Goal: Task Accomplishment & Management: Manage account settings

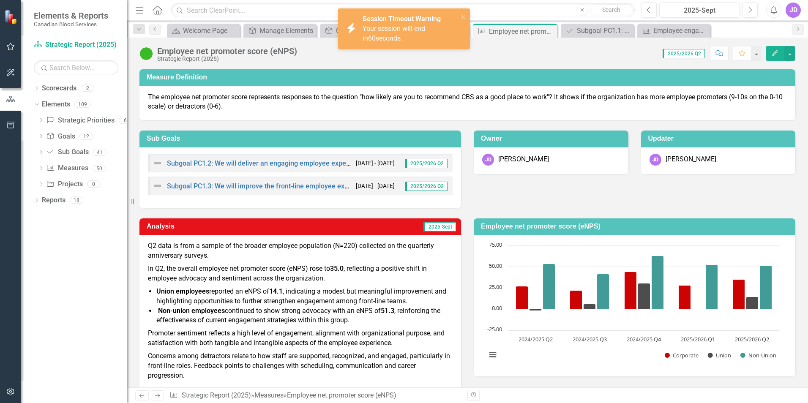
scroll to position [105, 0]
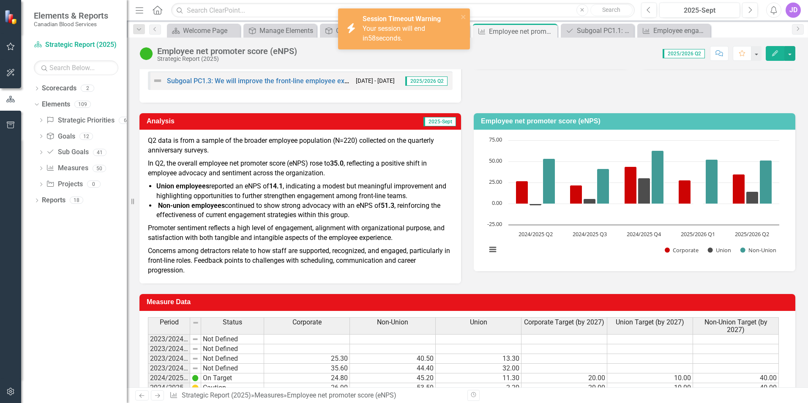
click at [401, 31] on span "Your session will end in 58 seconds." at bounding box center [394, 34] width 63 height 18
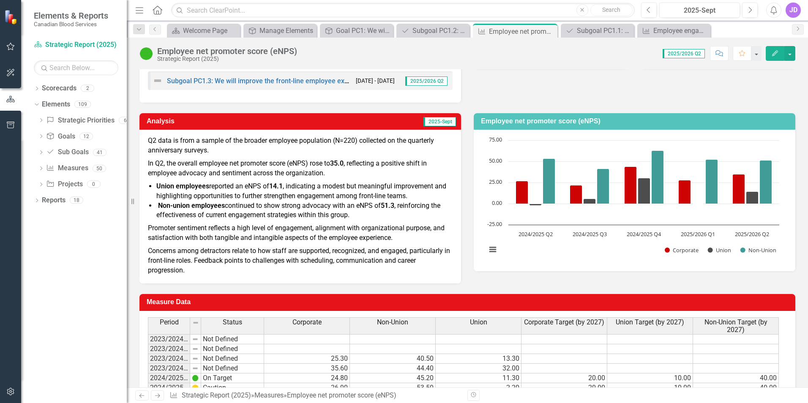
click at [567, 95] on div "Measure Definition The employee net promoter score represents responses to the …" at bounding box center [467, 28] width 668 height 149
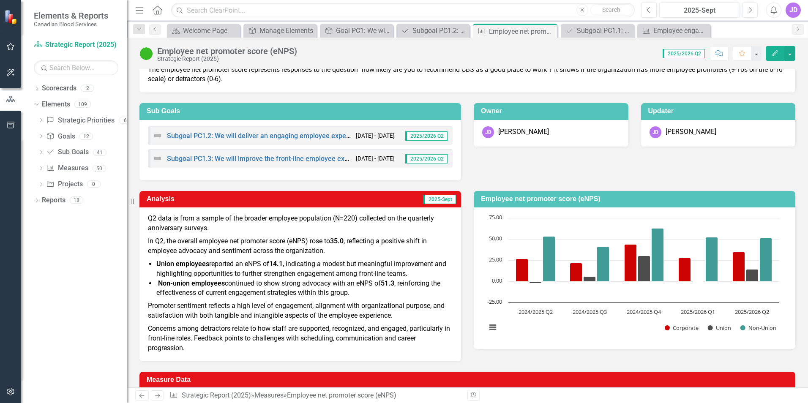
scroll to position [21, 0]
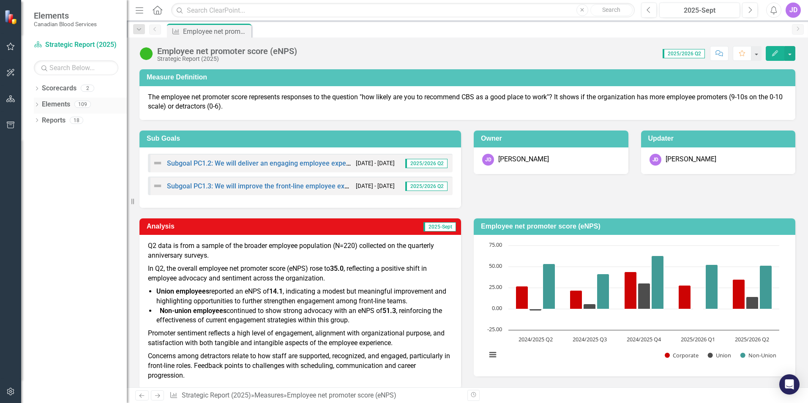
click at [57, 107] on link "Elements" at bounding box center [56, 105] width 28 height 10
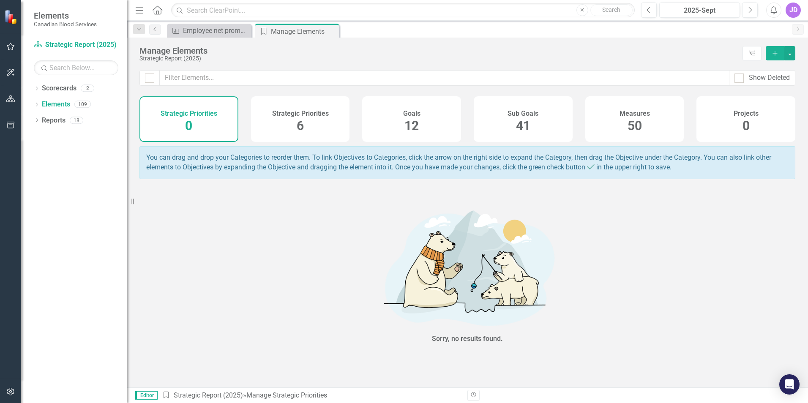
click at [559, 132] on div "Sub Goals 41" at bounding box center [523, 119] width 99 height 46
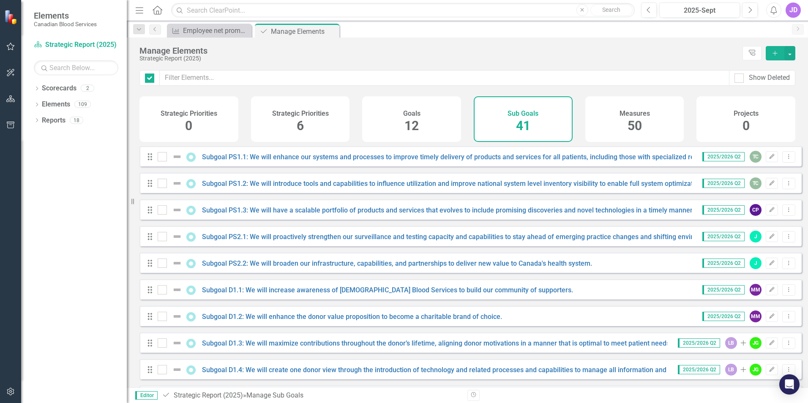
checkbox input "false"
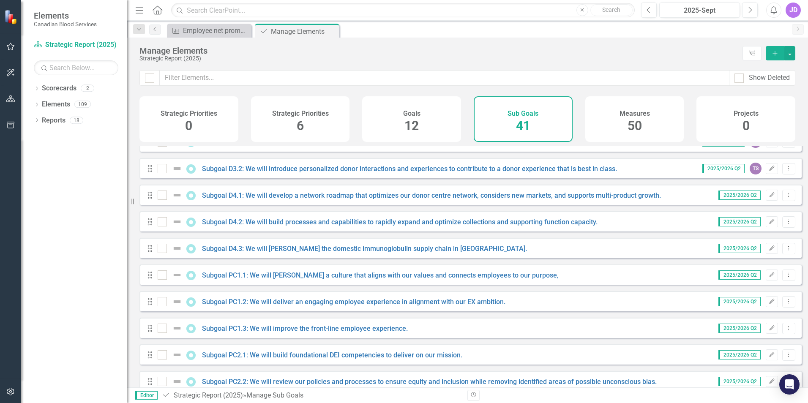
scroll to position [380, 0]
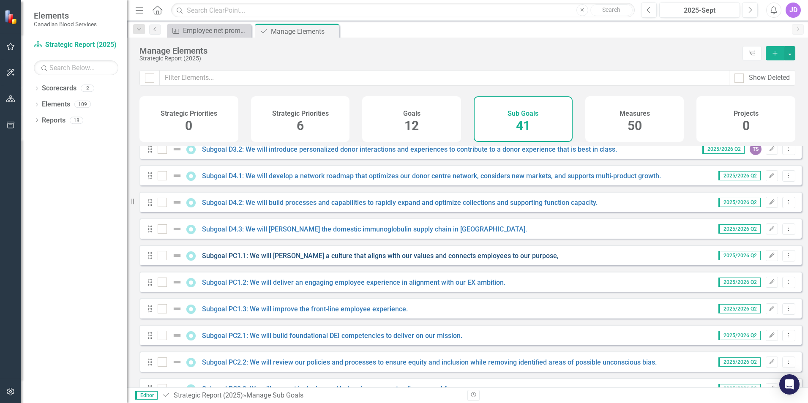
click at [428, 260] on link "Subgoal PC1.1: We will [PERSON_NAME] a culture that aligns with our values and …" at bounding box center [380, 256] width 357 height 8
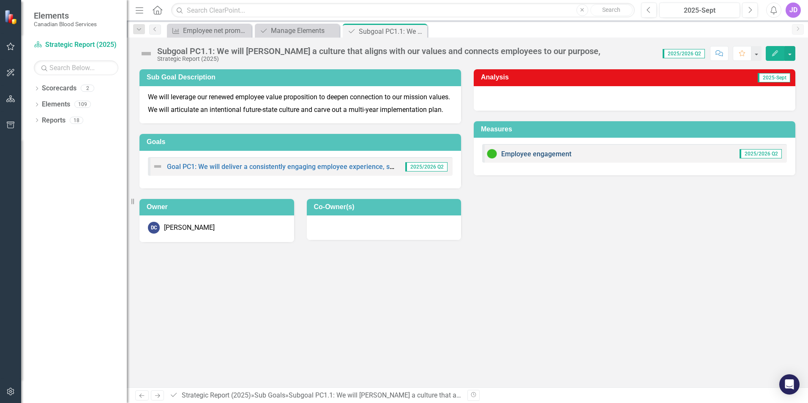
click at [553, 155] on link "Employee engagement" at bounding box center [536, 154] width 70 height 8
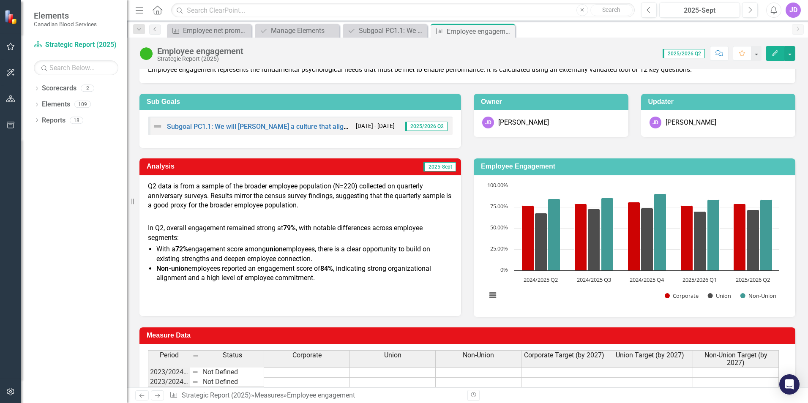
scroll to position [42, 0]
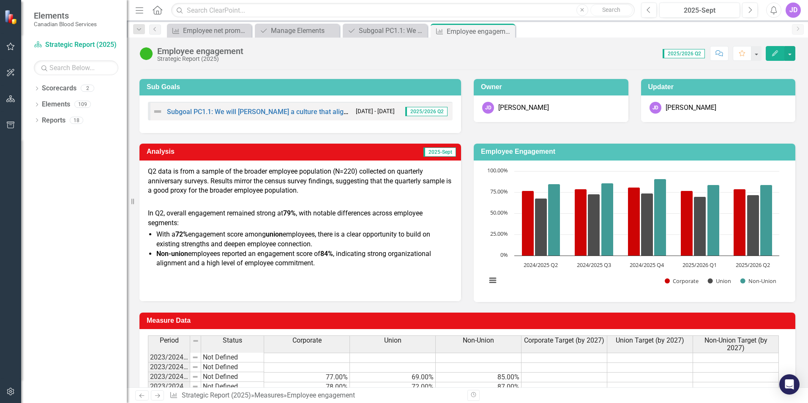
click at [774, 51] on icon "Edit" at bounding box center [775, 53] width 8 height 6
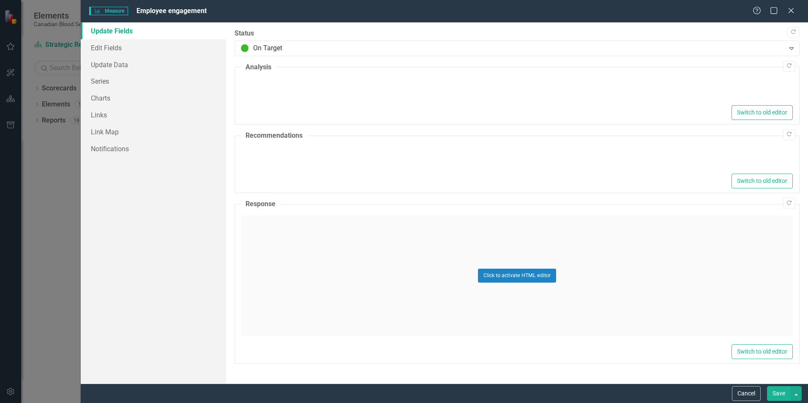
type textarea "<div> <p>Q2 data is from a sample of the broader employee population (N=220) co…"
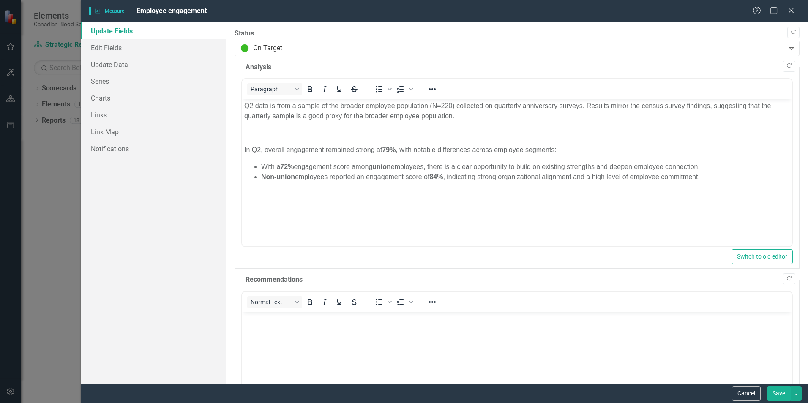
scroll to position [0, 0]
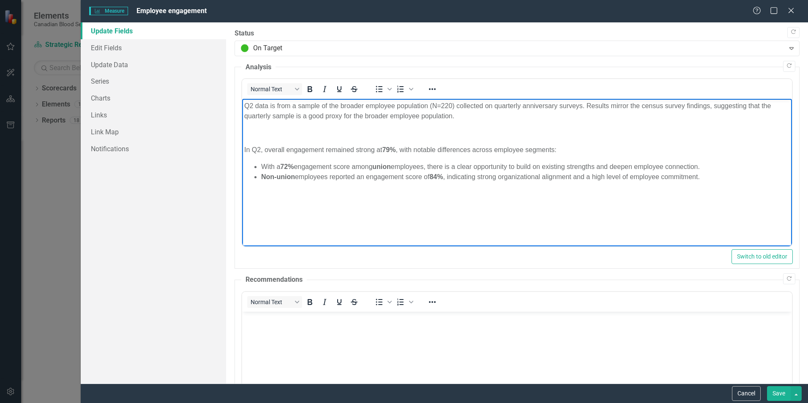
drag, startPoint x: 259, startPoint y: 149, endPoint x: 297, endPoint y: 156, distance: 39.4
click at [259, 149] on p "In Q2, overall engagement remained strong at 79% , with notable differences acr…" at bounding box center [517, 150] width 546 height 10
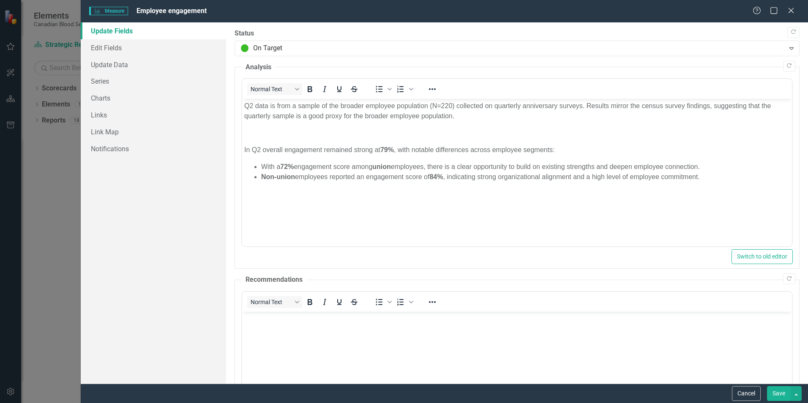
click at [781, 394] on button "Save" at bounding box center [779, 393] width 24 height 15
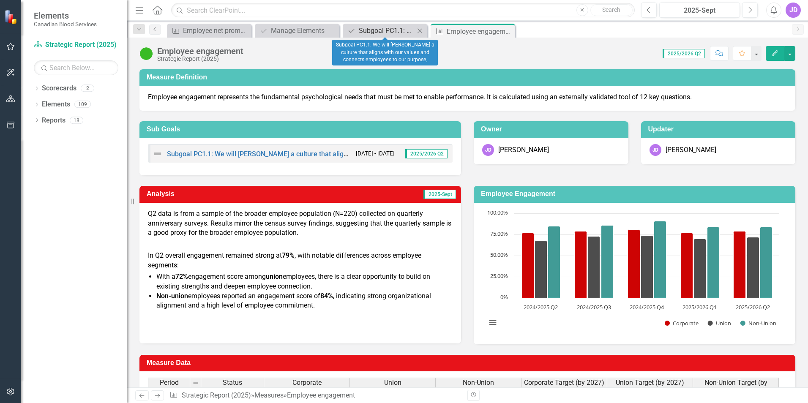
click at [374, 34] on div "Subgoal PC1.1: We will [PERSON_NAME] a culture that aligns with our values and …" at bounding box center [387, 30] width 56 height 11
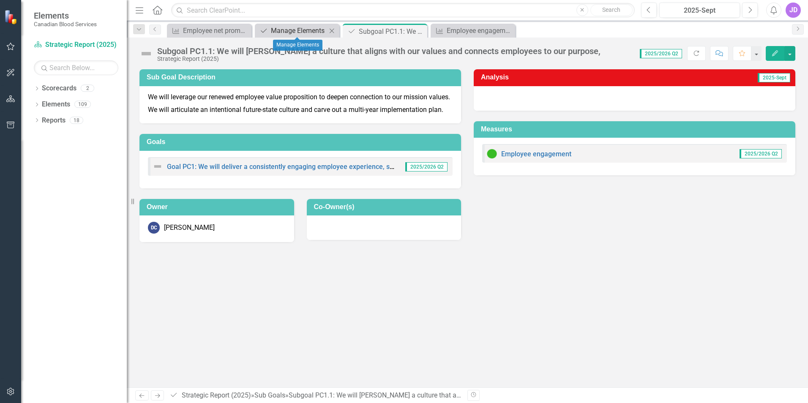
click at [291, 30] on div "Manage Elements" at bounding box center [299, 30] width 56 height 11
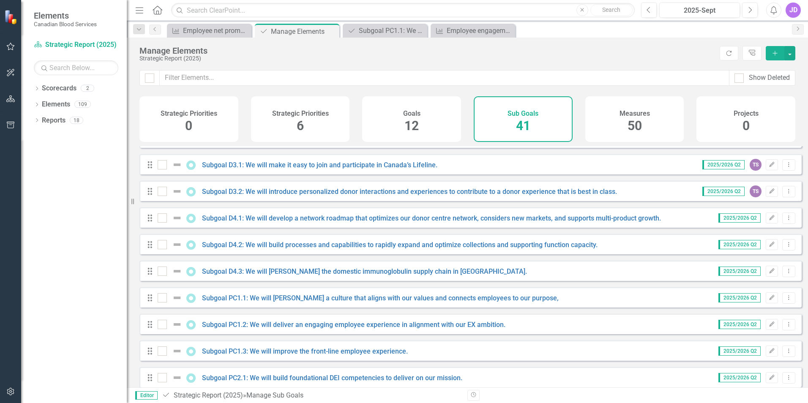
scroll to position [423, 0]
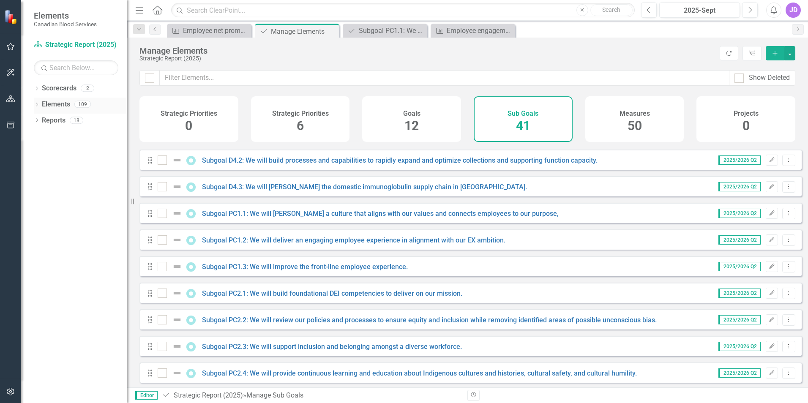
click at [59, 102] on link "Elements" at bounding box center [56, 105] width 28 height 10
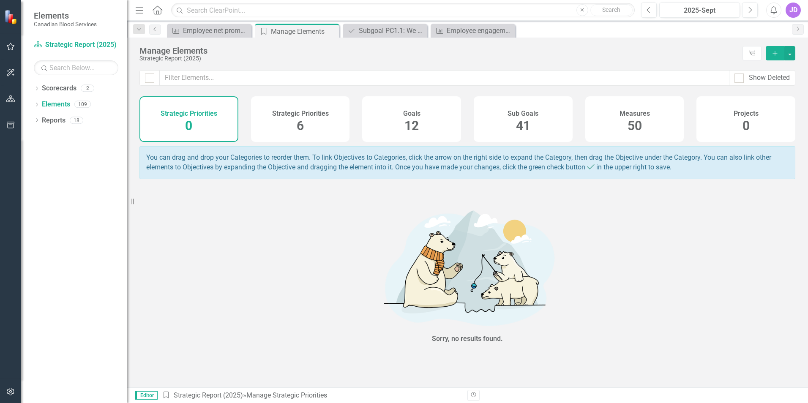
click at [638, 120] on span "50" at bounding box center [635, 125] width 14 height 15
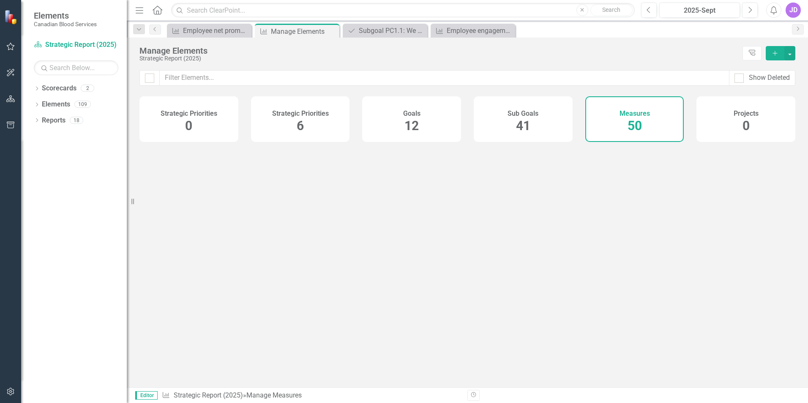
checkbox input "false"
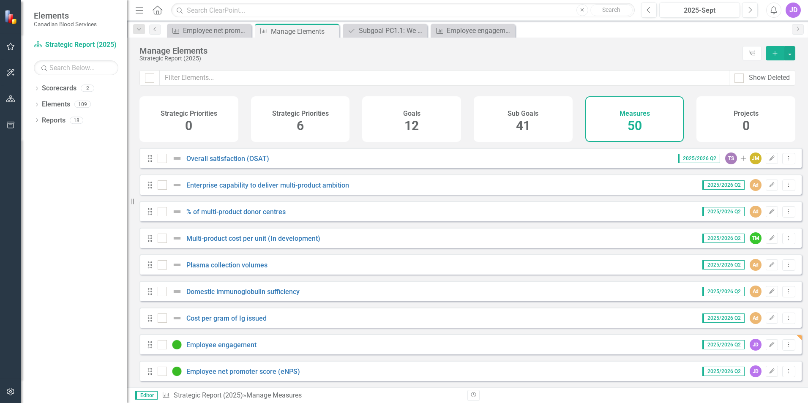
scroll to position [423, 0]
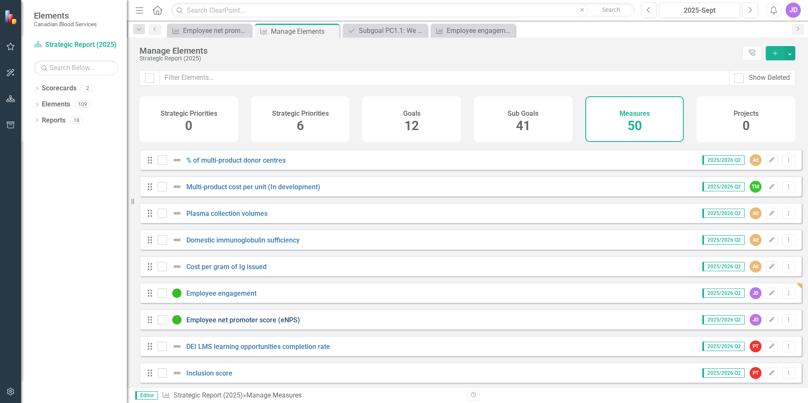
click at [247, 324] on link "Employee net promoter score (eNPS)" at bounding box center [243, 320] width 114 height 8
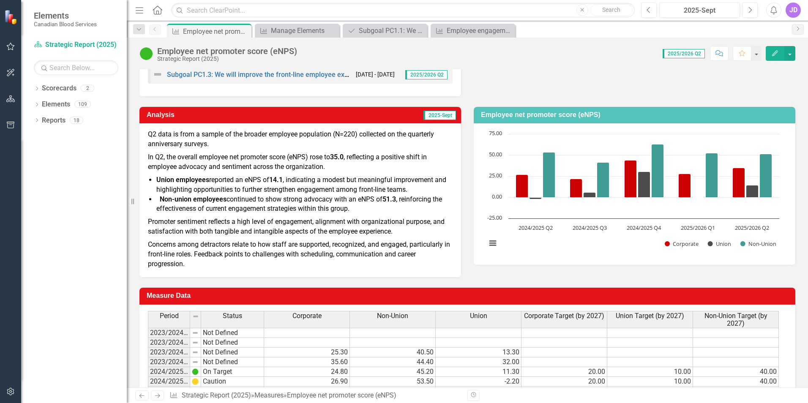
scroll to position [105, 0]
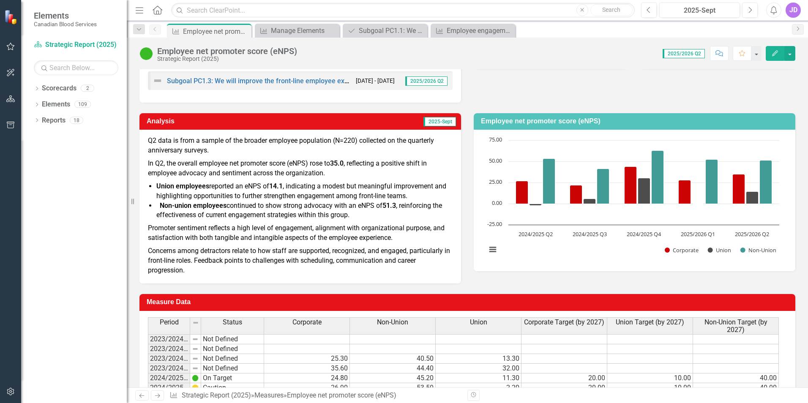
click at [187, 150] on p "Q2 data is from a sample of the broader employee population (N=220) collected o…" at bounding box center [300, 146] width 305 height 21
click at [479, 31] on div "Employee engagement" at bounding box center [475, 30] width 56 height 11
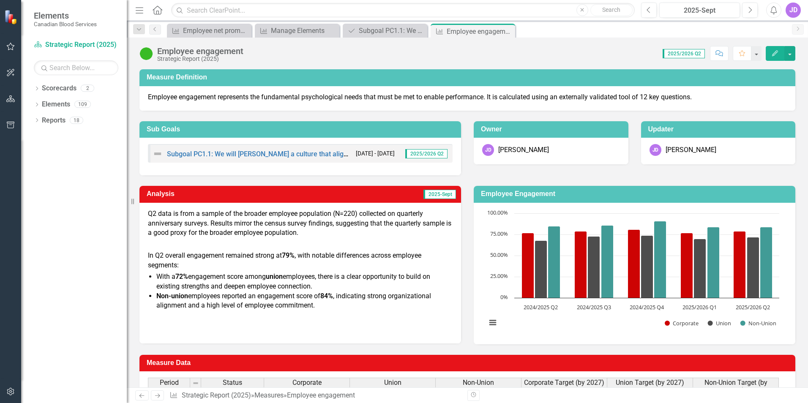
click at [401, 252] on p "In Q2 overall engagement remained strong at 79% , with notable differences acro…" at bounding box center [300, 259] width 305 height 21
click at [402, 241] on p at bounding box center [300, 243] width 305 height 11
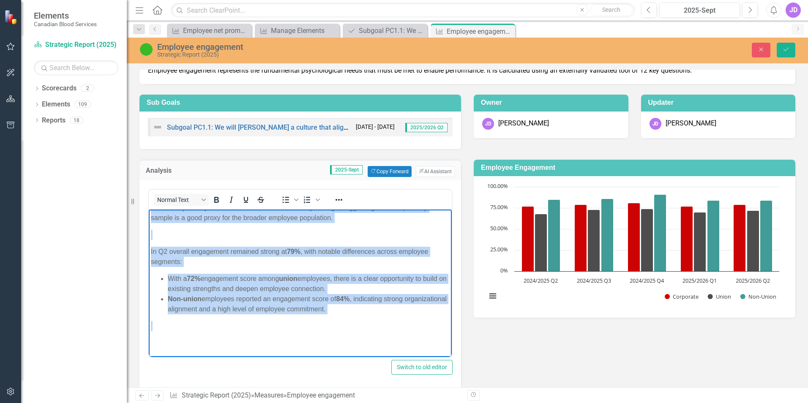
scroll to position [28, 0]
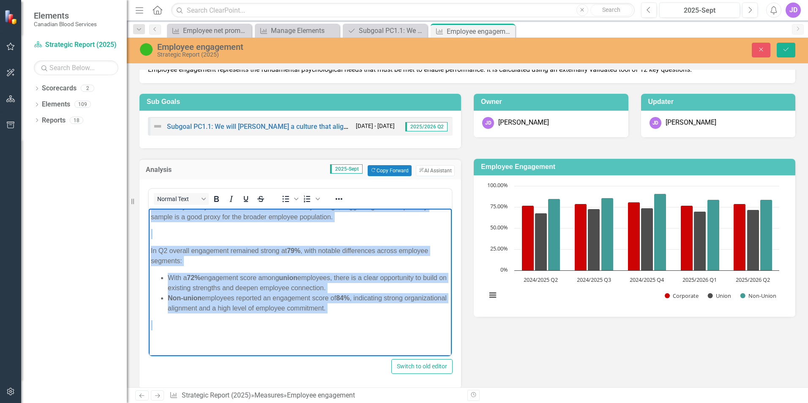
drag, startPoint x: 151, startPoint y: 216, endPoint x: 382, endPoint y: 322, distance: 254.3
click at [382, 322] on body "Q2 data is from a sample of the broader employee population (N=220) collected o…" at bounding box center [300, 272] width 303 height 166
copy body "Q2 data is from a sample of the broader employee population (N=220) collected o…"
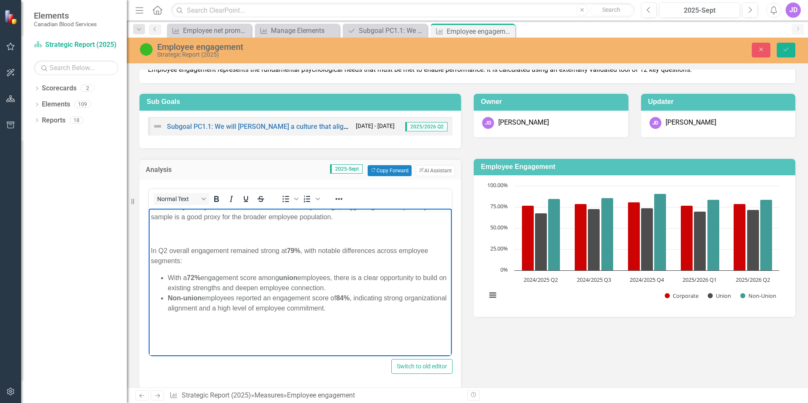
click at [383, 330] on div "Rich Text Area. Press ALT-0 for help." at bounding box center [300, 333] width 299 height 27
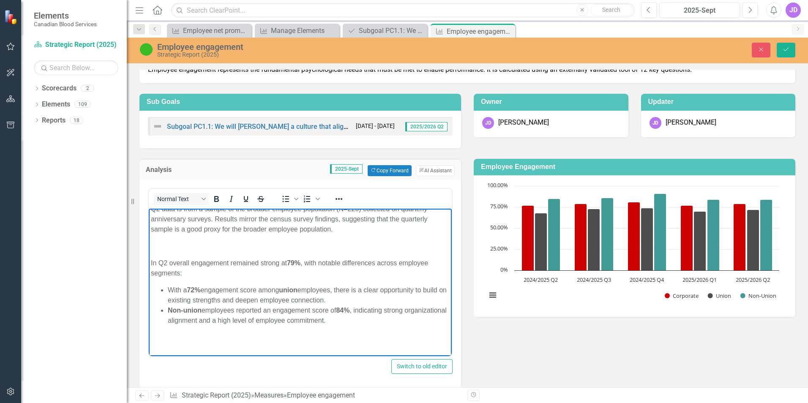
scroll to position [0, 0]
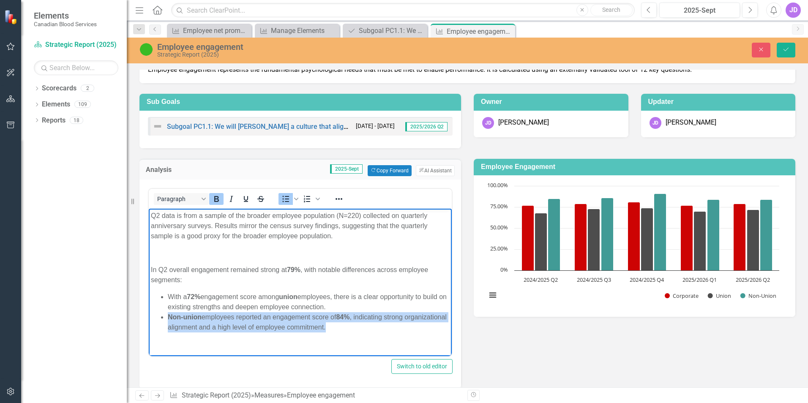
drag, startPoint x: 166, startPoint y: 317, endPoint x: 376, endPoint y: 323, distance: 209.2
click at [376, 323] on ul "With a 72% engagement score among union employees, there is a clear opportunity…" at bounding box center [300, 312] width 299 height 41
copy li "Non-union employees reported an engagement score of 84% , indicating strong org…"
click at [167, 314] on ul "With a 72% engagement score among union employees, there is a clear opportunity…" at bounding box center [300, 312] width 299 height 41
drag, startPoint x: 168, startPoint y: 316, endPoint x: 428, endPoint y: 327, distance: 259.7
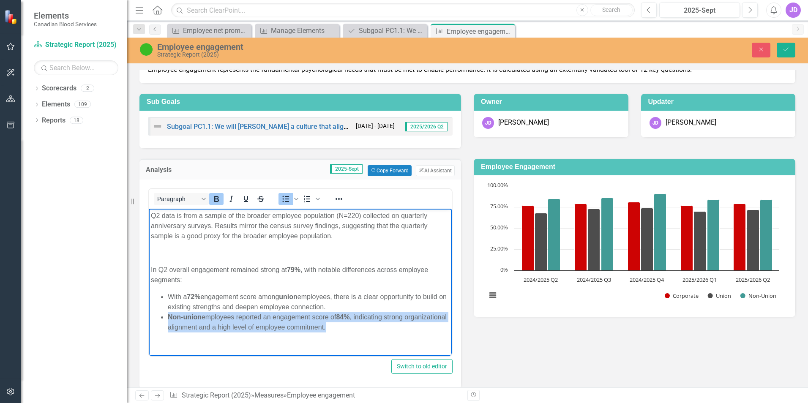
click at [428, 327] on li "Non-union employees reported an engagement score of 84% , indicating strong org…" at bounding box center [309, 322] width 282 height 20
paste body "Rich Text Area. Press ALT-0 for help."
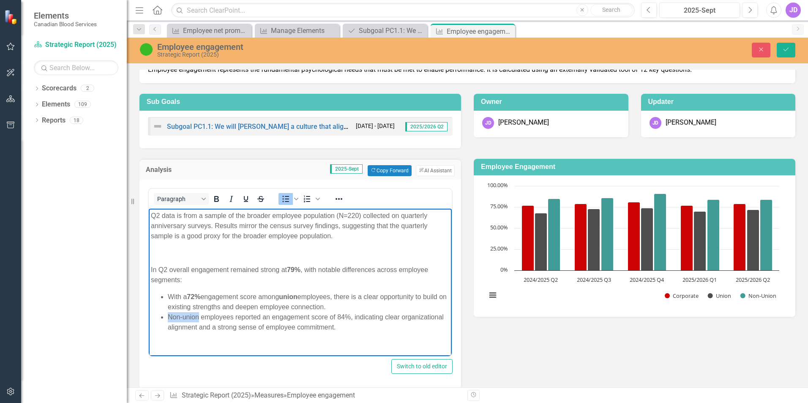
drag, startPoint x: 167, startPoint y: 316, endPoint x: 199, endPoint y: 313, distance: 32.2
click at [199, 313] on ul "With a 72% engagement score among union employees, there is a clear opportunity…" at bounding box center [300, 312] width 299 height 41
drag, startPoint x: 338, startPoint y: 317, endPoint x: 350, endPoint y: 316, distance: 11.9
click at [351, 316] on li "Non-union employees reported an engagement score of 84%, indicating clear organ…" at bounding box center [309, 322] width 282 height 20
click at [337, 317] on li "Non-union employees reported an engagement score of 84% , indicating clear orga…" at bounding box center [309, 322] width 282 height 20
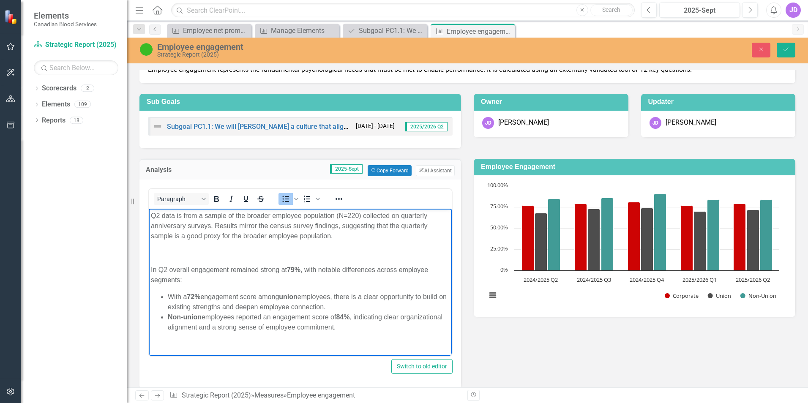
click at [341, 317] on strong "84%" at bounding box center [343, 316] width 14 height 7
click at [300, 341] on p "Rich Text Area. Press ALT-0 for help." at bounding box center [300, 344] width 299 height 10
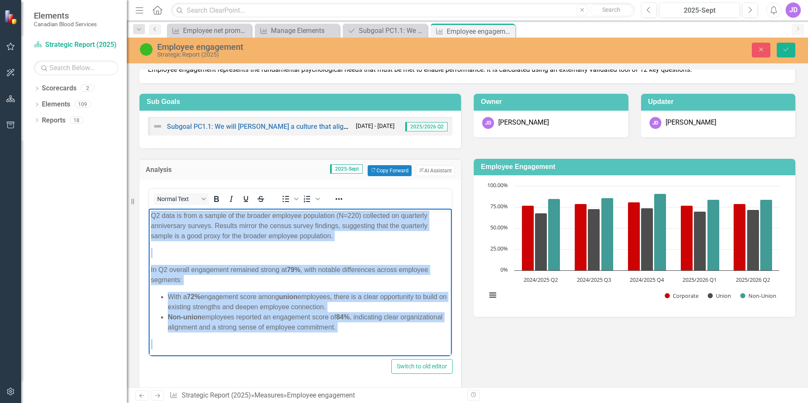
drag, startPoint x: 153, startPoint y: 215, endPoint x: 354, endPoint y: 333, distance: 233.4
click at [354, 333] on body "Q2 data is from a sample of the broader employee population (N=220) collected o…" at bounding box center [300, 291] width 303 height 166
copy body "Q2 data is from a sample of the broader employee population (N=220) collected o…"
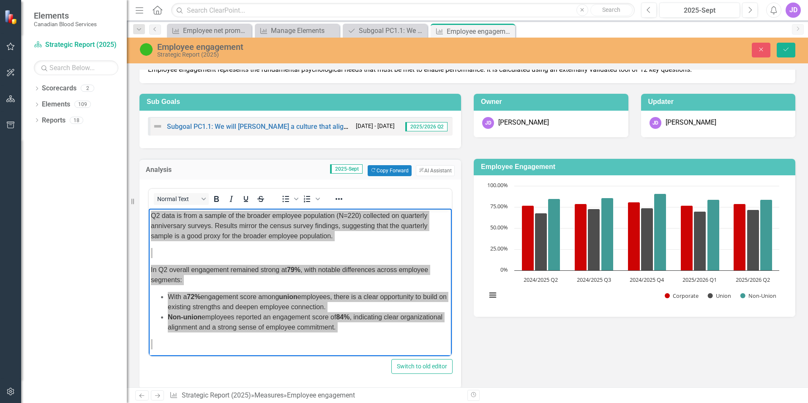
click at [453, 340] on div "<div> <p>Q2 data is from a sample of the broader employee population (N=220) co…" at bounding box center [300, 284] width 322 height 209
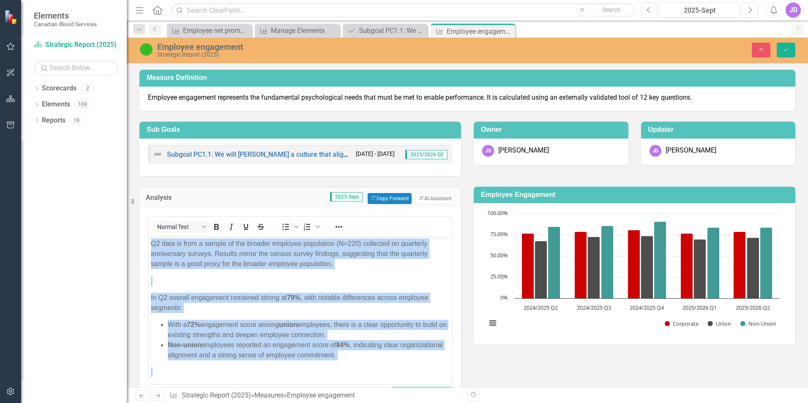
click at [428, 341] on li "Non-union employees reported an engagement score of 84% , indicating clear orga…" at bounding box center [309, 350] width 282 height 20
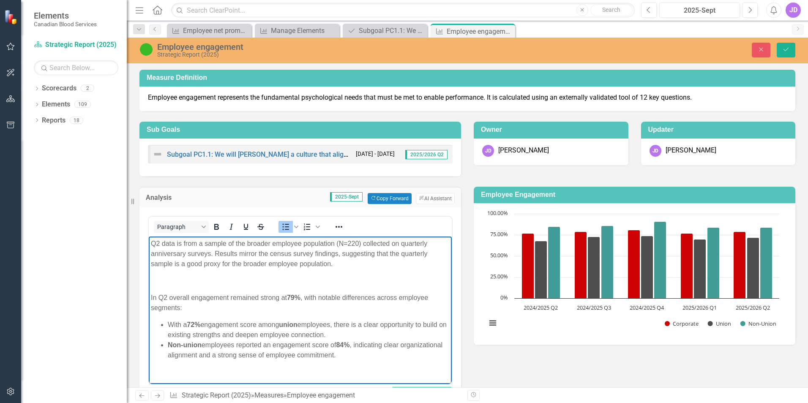
click at [358, 279] on p "Rich Text Area. Press ALT-0 for help." at bounding box center [300, 281] width 299 height 10
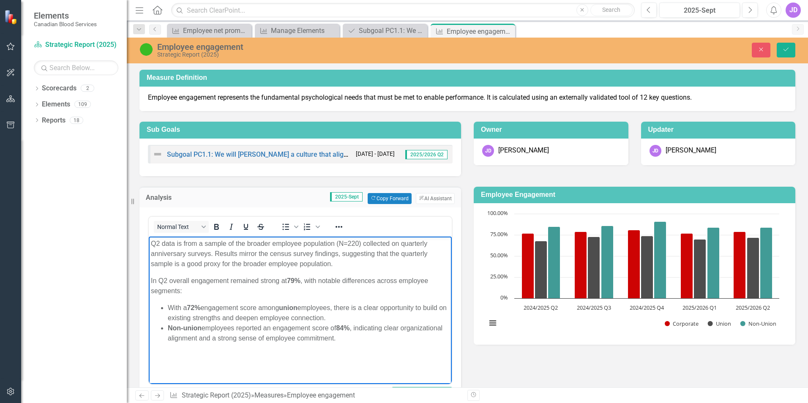
click at [423, 362] on div "Rich Text Area. Press ALT-0 for help." at bounding box center [300, 363] width 299 height 27
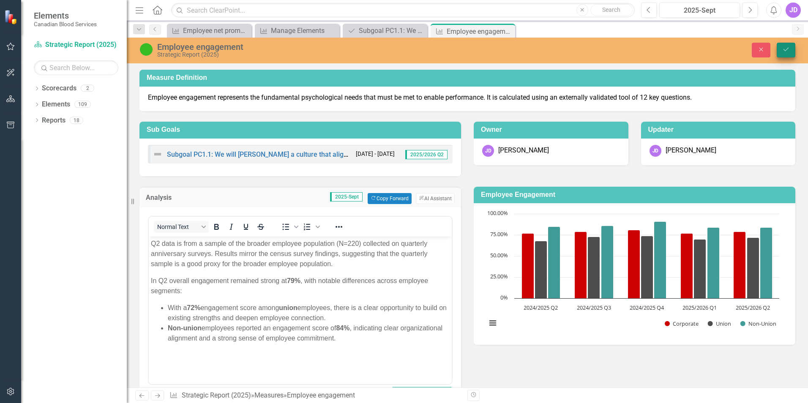
click at [785, 52] on icon "Save" at bounding box center [786, 49] width 8 height 6
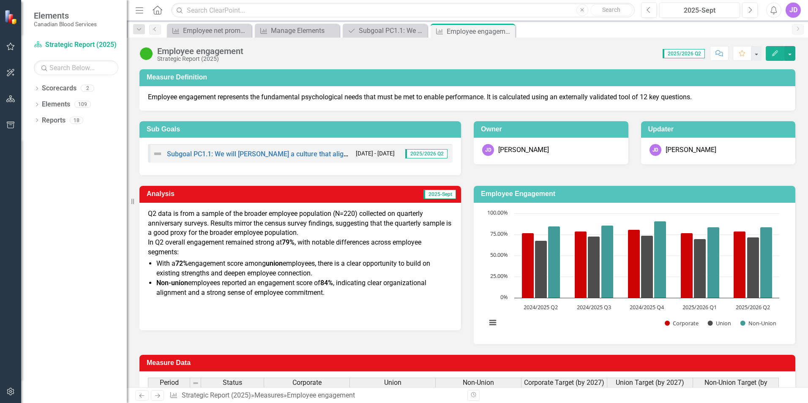
click at [778, 50] on icon "Edit" at bounding box center [775, 53] width 8 height 6
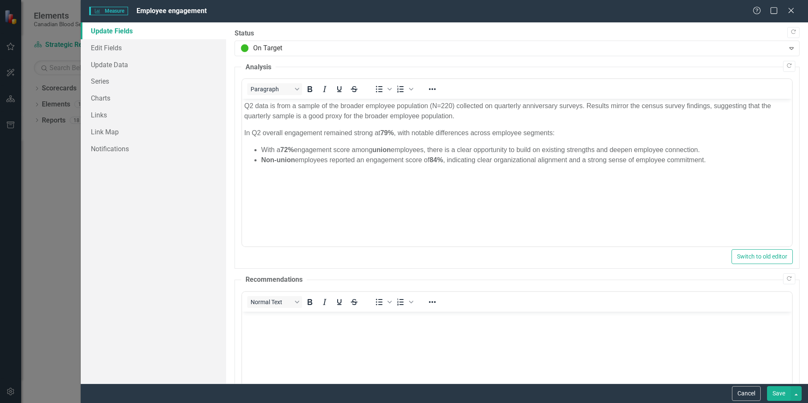
click at [243, 131] on body "Q2 data is from a sample of the broader employee population (N=220) collected o…" at bounding box center [517, 162] width 550 height 127
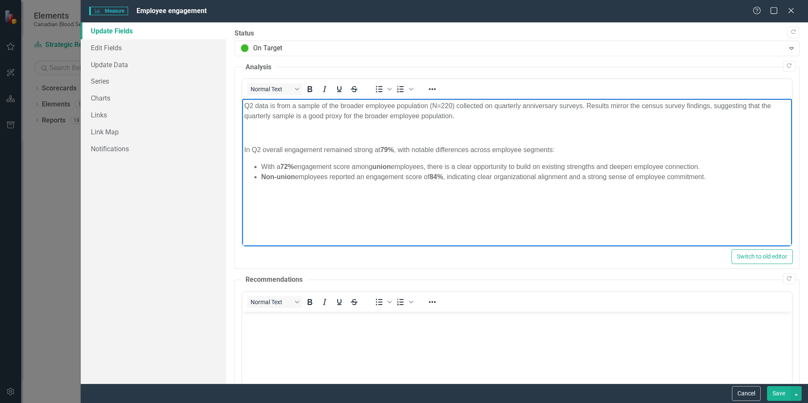
click at [781, 393] on button "Save" at bounding box center [779, 393] width 24 height 15
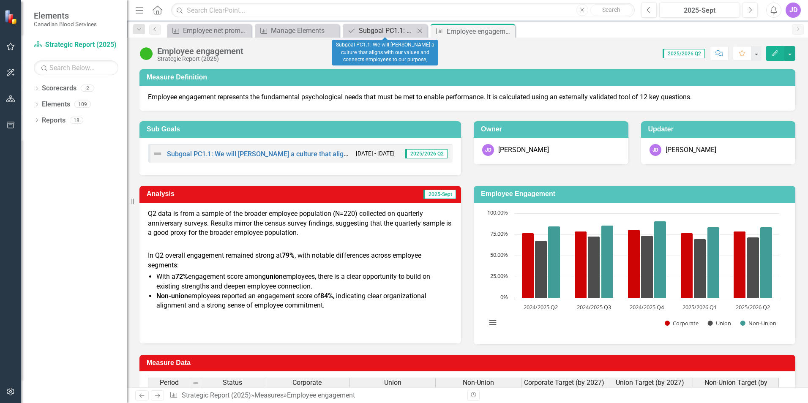
click at [377, 29] on div "Subgoal PC1.1: We will [PERSON_NAME] a culture that aligns with our values and …" at bounding box center [387, 30] width 56 height 11
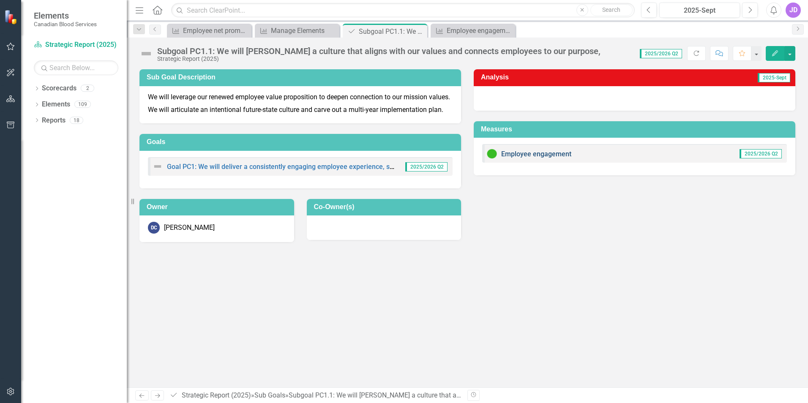
click at [522, 154] on link "Employee engagement" at bounding box center [536, 154] width 70 height 8
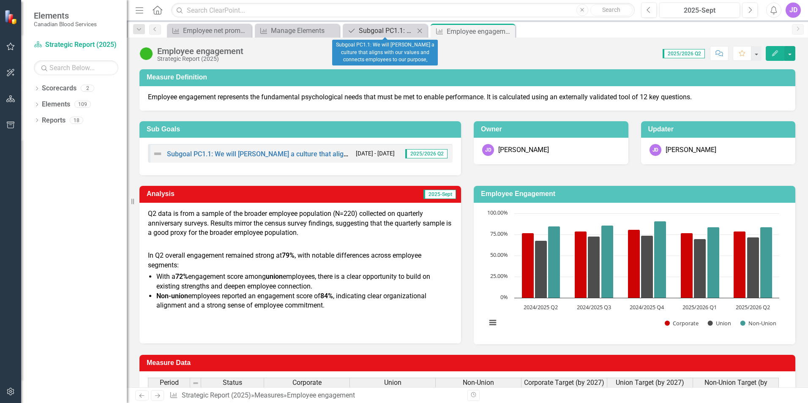
click at [388, 30] on div "Subgoal PC1.1: We will [PERSON_NAME] a culture that aligns with our values and …" at bounding box center [387, 30] width 56 height 11
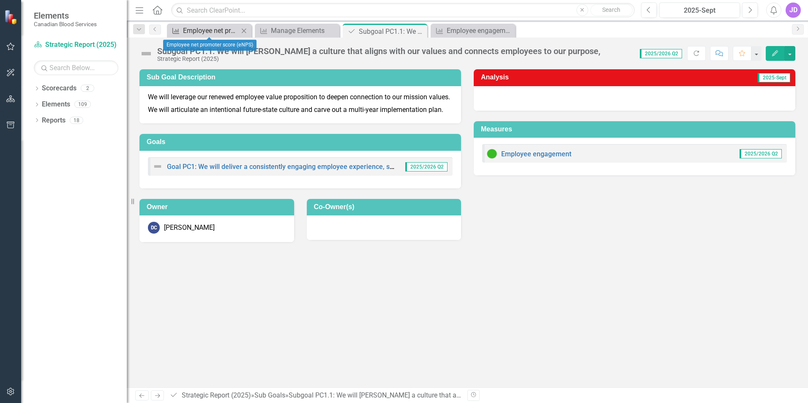
click at [205, 31] on div "Employee net promoter score (eNPS)" at bounding box center [211, 30] width 56 height 11
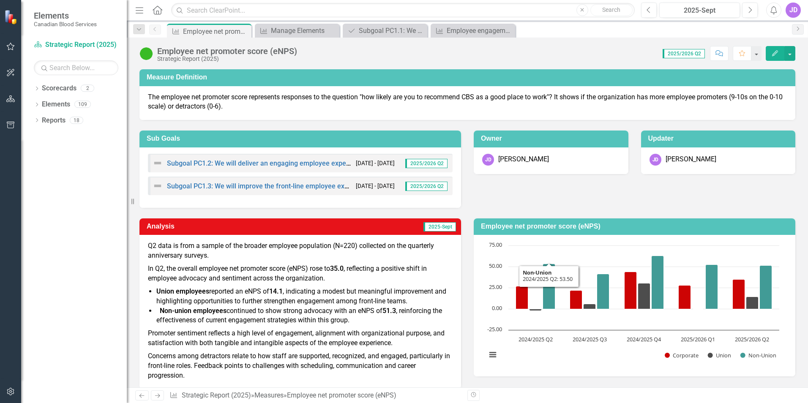
scroll to position [42, 0]
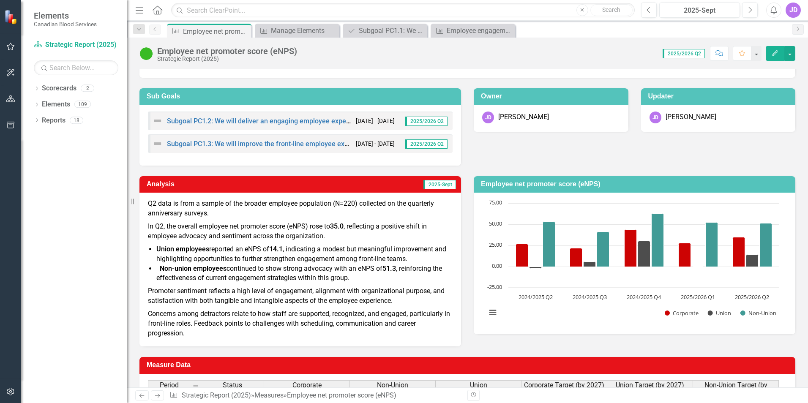
click at [395, 329] on p "Concerns among detractors relate to how staff are supported, recognized, and en…" at bounding box center [300, 323] width 305 height 31
click at [400, 336] on p "Concerns among detractors relate to how staff are supported, recognized, and en…" at bounding box center [300, 323] width 305 height 31
click at [400, 337] on p "Concerns among detractors relate to how staff are supported, recognized, and en…" at bounding box center [300, 323] width 305 height 31
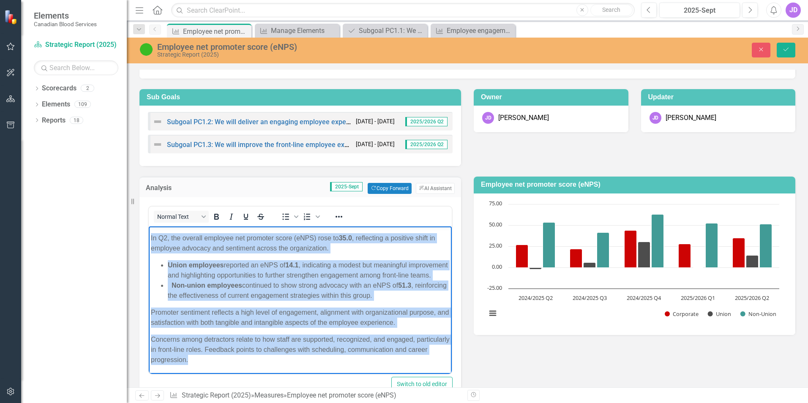
scroll to position [136, 0]
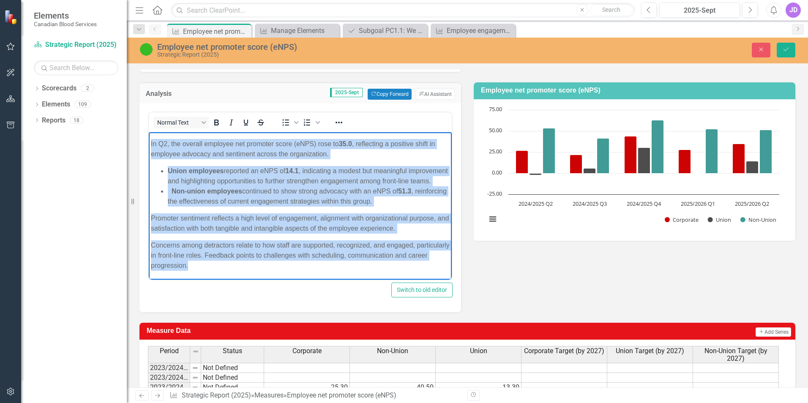
drag, startPoint x: 151, startPoint y: 138, endPoint x: 377, endPoint y: 290, distance: 272.1
click at [377, 280] on html "Q2 data is from a sample of the broader employee population (N=220) collected o…" at bounding box center [300, 195] width 303 height 170
copy body "Q2 data is from a sample of the broader employee population (N=220) collected o…"
click at [427, 268] on p "Concerns among detractors relate to how staff are supported, recognized, and en…" at bounding box center [300, 255] width 299 height 30
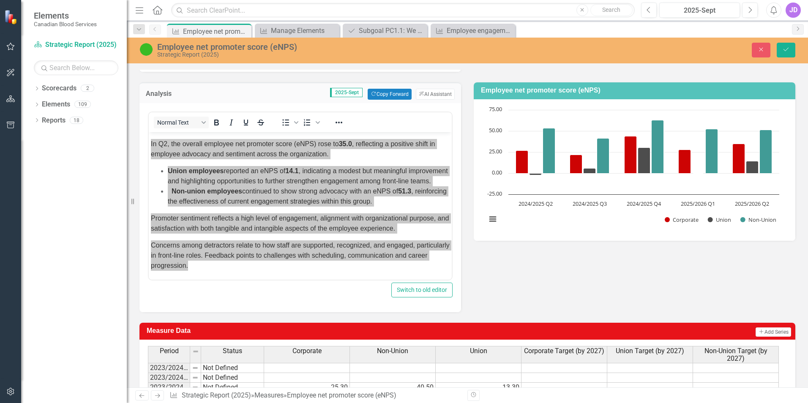
click at [456, 269] on div "Normal Text To open the popup, press Shift+Enter To open the popup, press Shift…" at bounding box center [300, 207] width 322 height 209
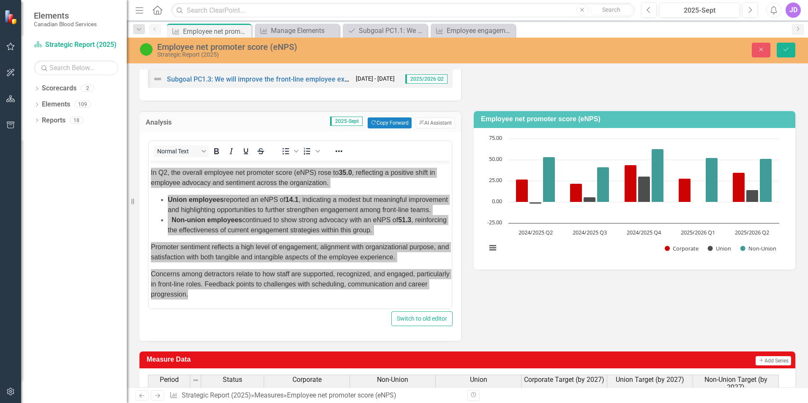
scroll to position [94, 0]
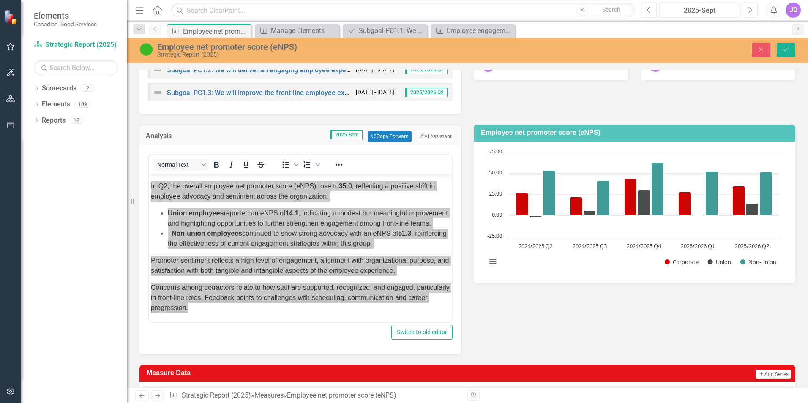
click at [505, 336] on div "Analysis 2025-Sept Copy Forward Copy Forward ClearPoint AI AI Assistant Normal …" at bounding box center [467, 234] width 668 height 240
click at [341, 337] on div "Switch to old editor" at bounding box center [300, 332] width 305 height 15
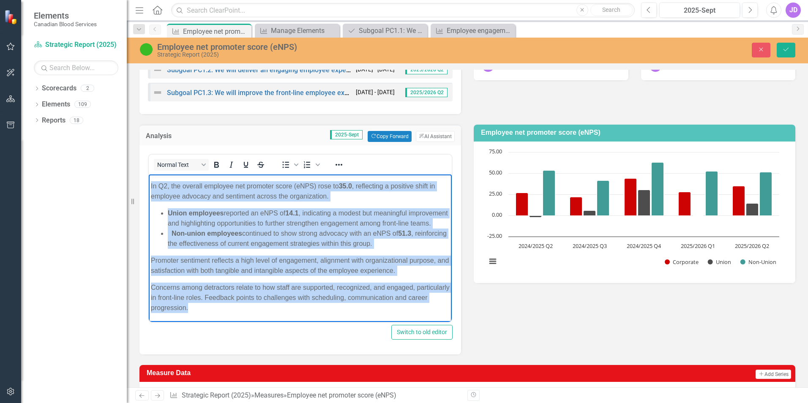
click at [329, 315] on body "Q2 data is from a sample of the broader employee population (N=220) collected o…" at bounding box center [300, 237] width 303 height 170
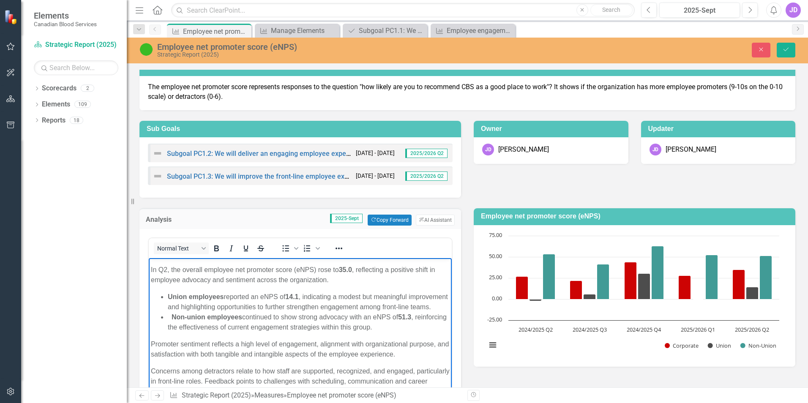
scroll to position [10, 0]
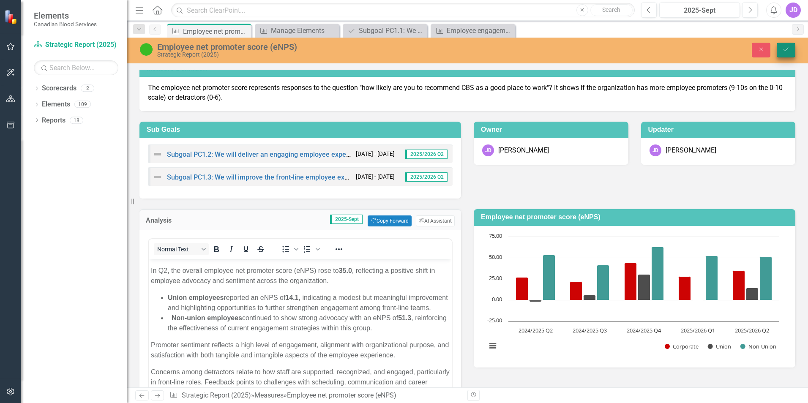
click at [789, 49] on icon "Save" at bounding box center [786, 49] width 8 height 6
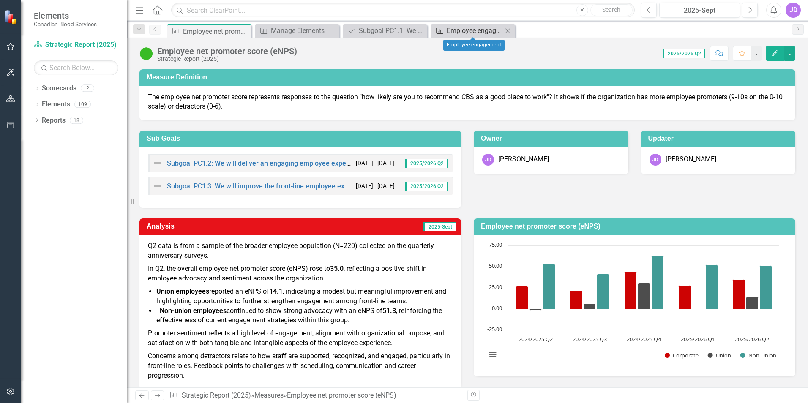
click at [479, 32] on div "Employee engagement" at bounding box center [475, 30] width 56 height 11
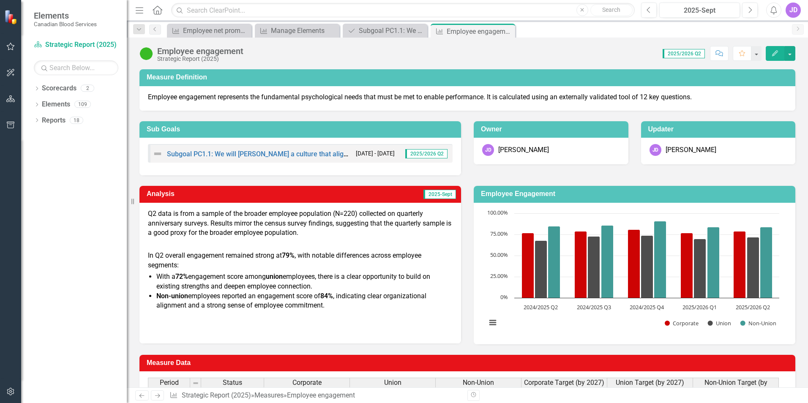
click at [776, 49] on button "Edit" at bounding box center [775, 53] width 19 height 15
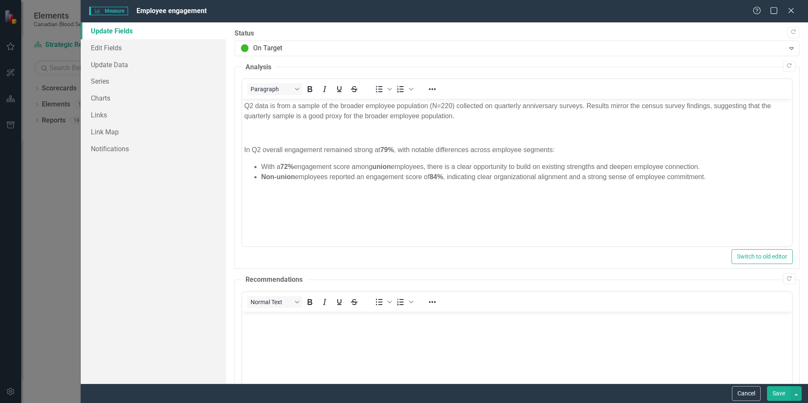
click at [723, 177] on li "Non-union employees reported an engagement score of 84% , indicating clear orga…" at bounding box center [525, 177] width 529 height 10
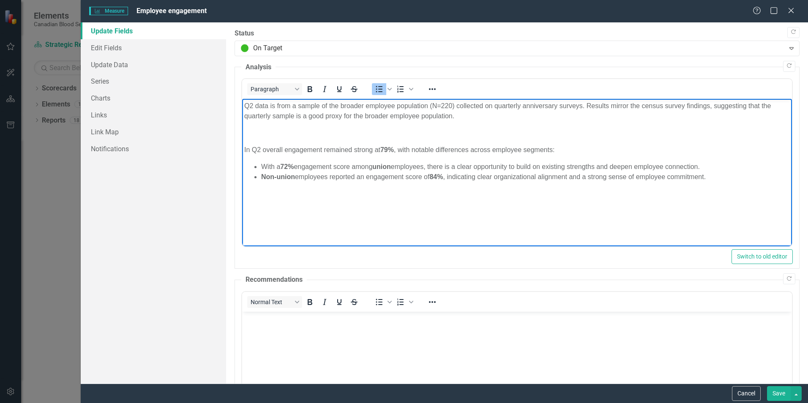
click at [723, 175] on li "Non-union employees reported an engagement score of 84% , indicating clear orga…" at bounding box center [525, 177] width 529 height 10
click at [293, 189] on li "92% of all employees are proud to work at Canadian Blood Services" at bounding box center [525, 187] width 529 height 10
click at [322, 189] on li "92% of all employees are proud to work at Canadian Blood Services" at bounding box center [525, 187] width 529 height 10
drag, startPoint x: 281, startPoint y: 186, endPoint x: 328, endPoint y: 185, distance: 46.5
click at [328, 185] on li "92% of all employees are proud to work at Canadian Blood Services" at bounding box center [525, 187] width 529 height 10
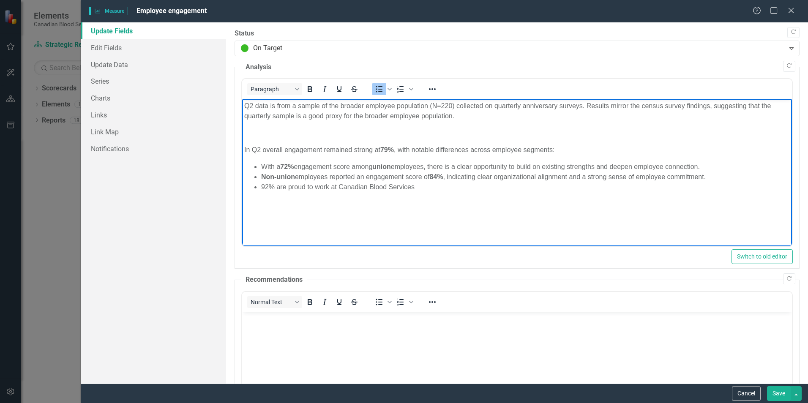
click at [439, 187] on li "92% are proud to work at Canadian Blood Services" at bounding box center [525, 187] width 529 height 10
drag, startPoint x: 260, startPoint y: 186, endPoint x: 272, endPoint y: 183, distance: 12.2
click at [272, 183] on ul "With a 72% engagement score among union employees, there is a clear opportunity…" at bounding box center [517, 177] width 546 height 30
click at [387, 215] on body "Q2 data is from a sample of the broader employee population (N=220) collected o…" at bounding box center [517, 175] width 550 height 153
drag, startPoint x: 262, startPoint y: 185, endPoint x: 438, endPoint y: 194, distance: 176.4
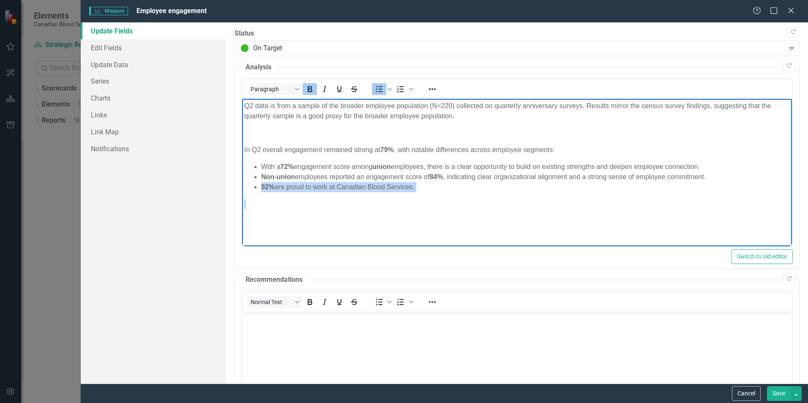
click at [438, 194] on body "Q2 data is from a sample of the broader employee population (N=220) collected o…" at bounding box center [517, 175] width 550 height 153
copy li "92% are proud to work at Canadian Blood Services."
click at [261, 187] on strong "92%" at bounding box center [268, 186] width 14 height 7
click at [276, 187] on li "92% are proud to work at Canadian Blood Services." at bounding box center [525, 187] width 529 height 10
click at [708, 165] on li "With a 72% engagement score among union employees, there is a clear opportunity…" at bounding box center [525, 167] width 529 height 10
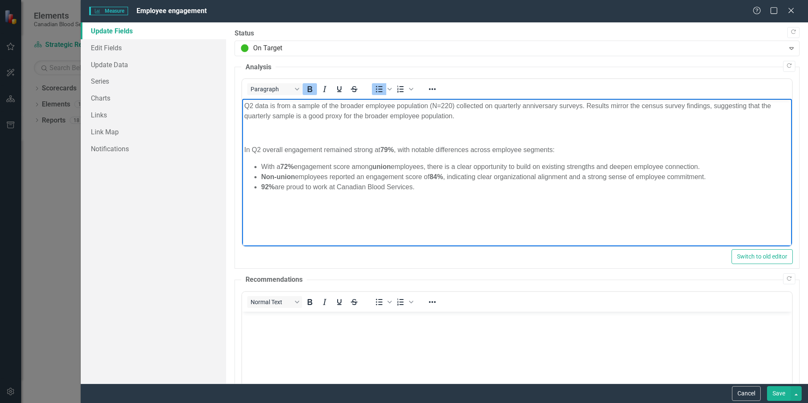
drag, startPoint x: 262, startPoint y: 186, endPoint x: 448, endPoint y: 189, distance: 186.0
click at [448, 189] on li "92% are proud to work at Canadian Blood Services." at bounding box center [525, 187] width 529 height 10
click at [244, 193] on p "98% of non-union employees are proud to work at Canadian Blood Services" at bounding box center [517, 194] width 546 height 10
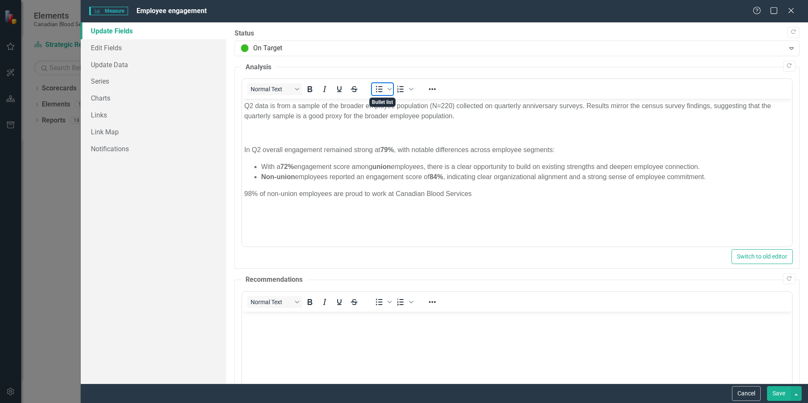
click at [382, 90] on icon "Bullet list" at bounding box center [379, 89] width 10 height 10
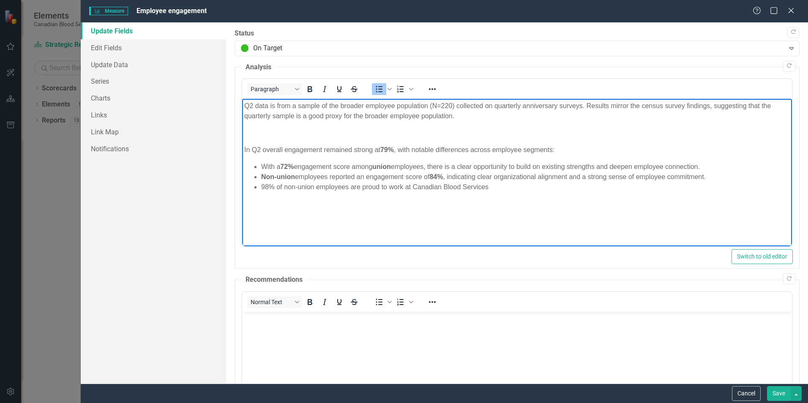
click at [497, 185] on li "98% of non-union employees are proud to work at Canadian Blood Services" at bounding box center [525, 187] width 529 height 10
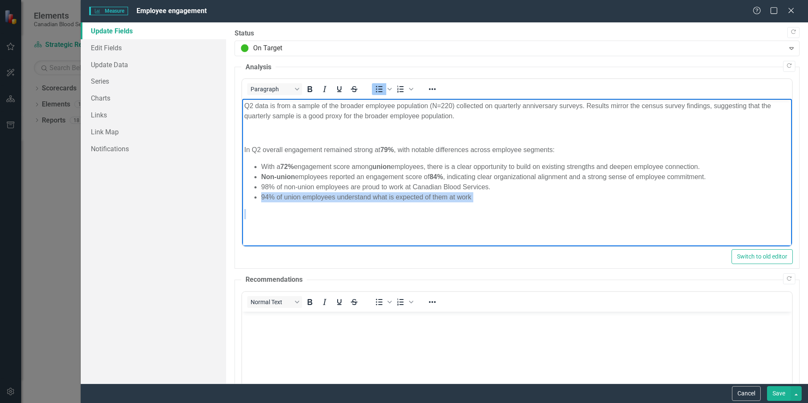
drag, startPoint x: 261, startPoint y: 197, endPoint x: 469, endPoint y: 202, distance: 208.0
click at [469, 202] on body "Q2 data is from a sample of the broader employee population (N=220) collected o…" at bounding box center [517, 180] width 550 height 163
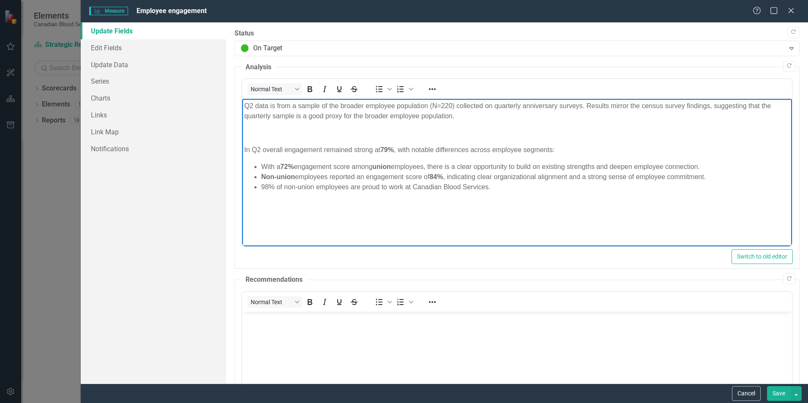
click at [260, 185] on ul "With a 72% engagement score among union employees, there is a clear opportunity…" at bounding box center [517, 177] width 546 height 30
drag, startPoint x: 273, startPoint y: 188, endPoint x: 259, endPoint y: 187, distance: 14.0
click at [259, 187] on ul "With a 72% engagement score among union employees, there is a clear opportunity…" at bounding box center [517, 182] width 546 height 41
drag, startPoint x: 283, startPoint y: 189, endPoint x: 300, endPoint y: 185, distance: 17.4
click at [300, 185] on li "94% of union employees understand what is expected of them at work" at bounding box center [525, 187] width 529 height 10
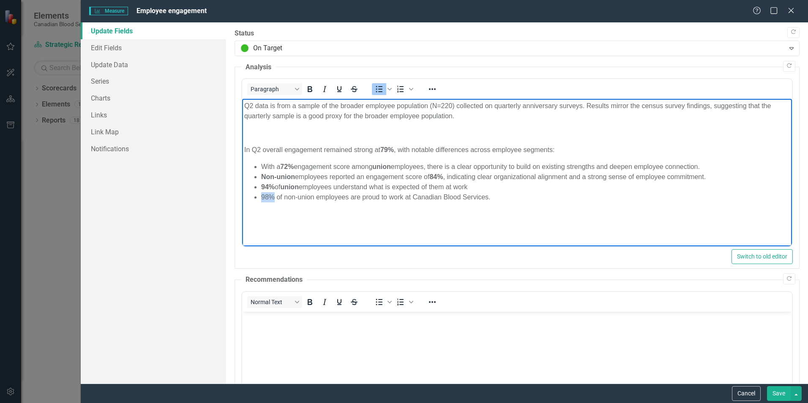
drag, startPoint x: 259, startPoint y: 196, endPoint x: 273, endPoint y: 194, distance: 14.6
click at [273, 194] on ul "With a 72% engagement score among union employees, there is a clear opportunity…" at bounding box center [517, 182] width 546 height 41
drag, startPoint x: 283, startPoint y: 198, endPoint x: 313, endPoint y: 196, distance: 29.6
click at [313, 196] on li "98% of non-union employees are proud to work at Canadian Blood Services." at bounding box center [525, 197] width 529 height 10
click at [520, 191] on li "94% of union employees understand what is expected of them at work" at bounding box center [525, 187] width 529 height 10
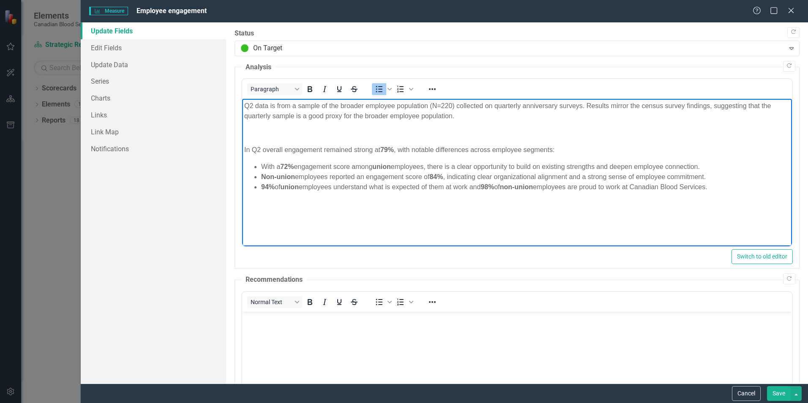
click at [737, 188] on li "94% of union employees understand what is expected of them at work and 98% of n…" at bounding box center [525, 187] width 529 height 10
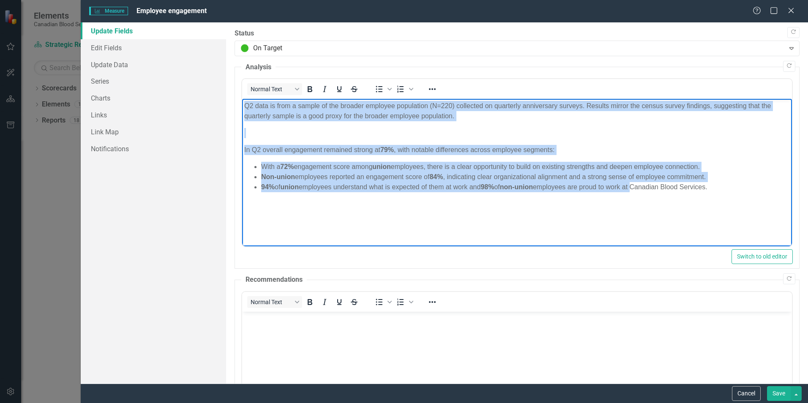
drag, startPoint x: 243, startPoint y: 104, endPoint x: 640, endPoint y: 184, distance: 405.7
click at [640, 184] on body "Q2 data is from a sample of the broader employee population (N=220) collected o…" at bounding box center [517, 175] width 550 height 153
copy body "Q2 data is from a sample of the broader employee population (N=220) collected o…"
click at [275, 133] on p "Rich Text Area. Press ALT-0 for help." at bounding box center [517, 133] width 546 height 10
drag, startPoint x: 243, startPoint y: 104, endPoint x: 719, endPoint y: 208, distance: 486.8
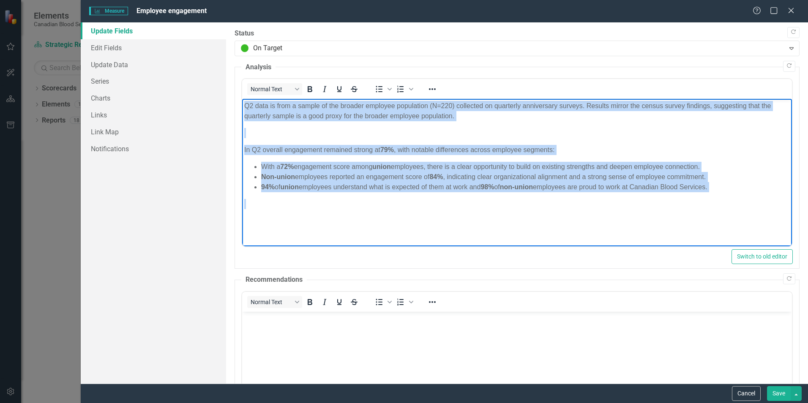
click at [719, 208] on body "Q2 data is from a sample of the broader employee population (N=220) collected o…" at bounding box center [517, 175] width 550 height 153
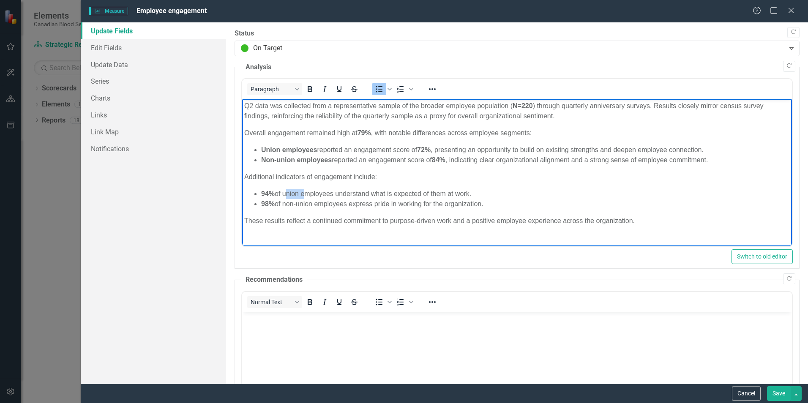
drag, startPoint x: 285, startPoint y: 192, endPoint x: 303, endPoint y: 192, distance: 17.7
click at [303, 192] on li "94% of union employees understand what is expected of them at work." at bounding box center [525, 194] width 529 height 10
drag, startPoint x: 284, startPoint y: 202, endPoint x: 315, endPoint y: 199, distance: 31.8
click at [315, 199] on li "98% of non-union employees express pride in working for the organization." at bounding box center [525, 204] width 529 height 10
click at [517, 200] on li "98% of non-union employees express pride in working for the organization." at bounding box center [525, 204] width 529 height 10
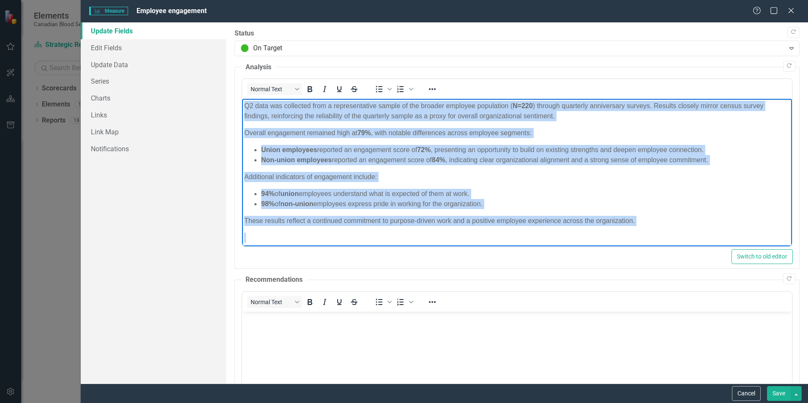
drag, startPoint x: 242, startPoint y: 103, endPoint x: 694, endPoint y: 233, distance: 470.4
click at [694, 233] on body "Q2 data was collected from a representative sample of the broader employee popu…" at bounding box center [517, 184] width 550 height 170
click at [646, 229] on body "Q2 data was collected from a representative sample of the broader employee popu…" at bounding box center [517, 184] width 550 height 170
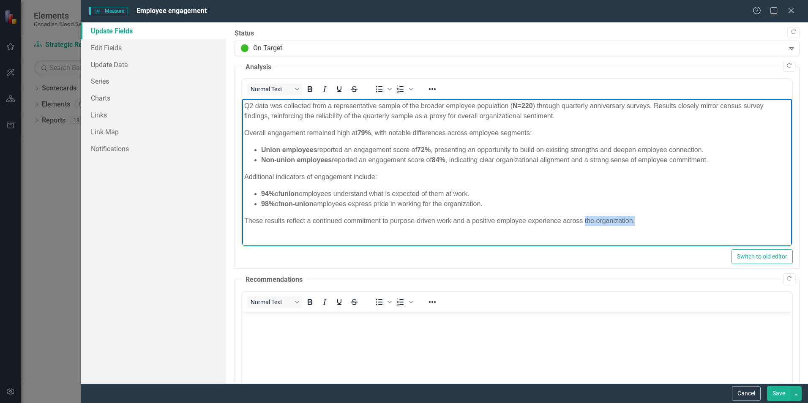
drag, startPoint x: 585, startPoint y: 220, endPoint x: 654, endPoint y: 222, distance: 69.3
click at [654, 222] on p "These results reflect a continued commitment to purpose-driven work and a posit…" at bounding box center [517, 221] width 546 height 10
click at [684, 210] on div "Q2 data was collected from a representative sample of the broader employee popu…" at bounding box center [517, 163] width 546 height 125
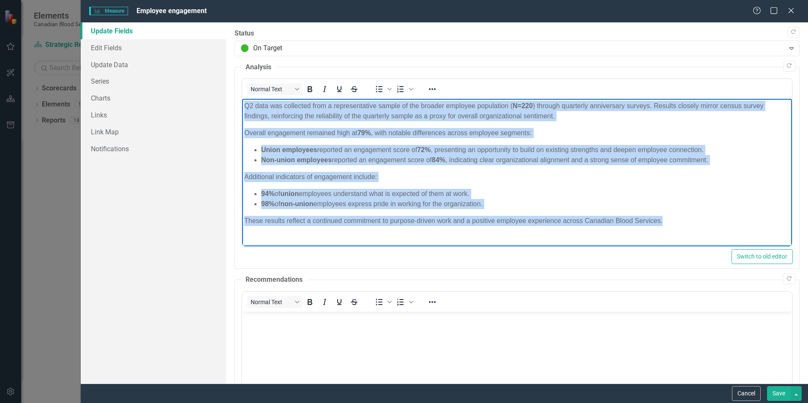
drag, startPoint x: 243, startPoint y: 103, endPoint x: 701, endPoint y: 215, distance: 471.7
click at [701, 215] on body "Q2 data was collected from a representative sample of the broader employee popu…" at bounding box center [517, 184] width 550 height 170
copy div "Q2 data was collected from a representative sample of the broader employee popu…"
click at [707, 216] on p "These results reflect a continued commitment to purpose-driven work and a posit…" at bounding box center [517, 221] width 546 height 10
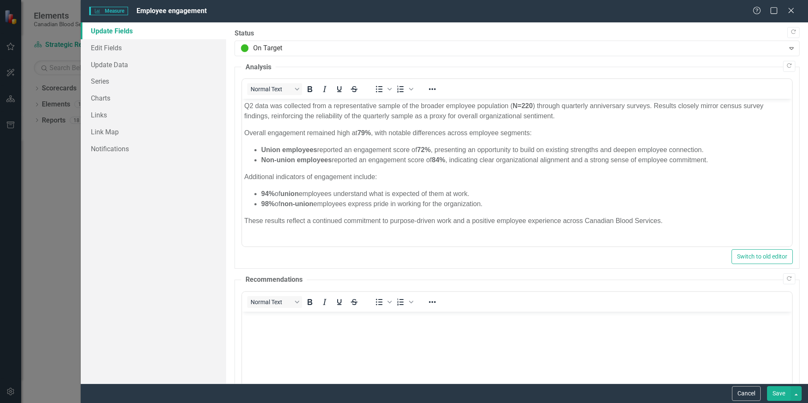
click at [778, 393] on button "Save" at bounding box center [779, 393] width 24 height 15
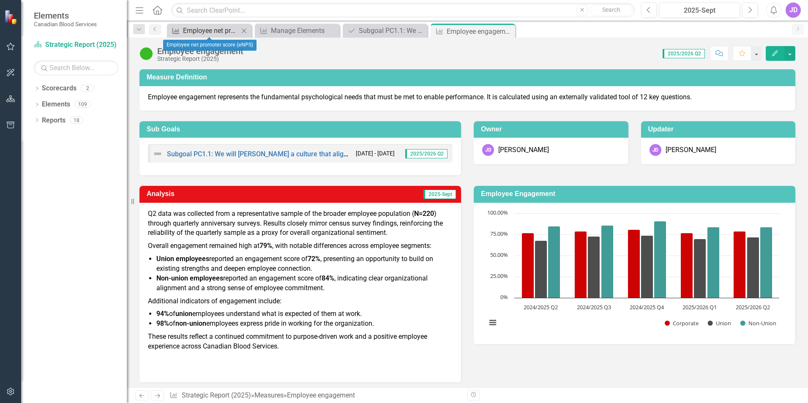
click at [205, 32] on div "Employee net promoter score (eNPS)" at bounding box center [211, 30] width 56 height 11
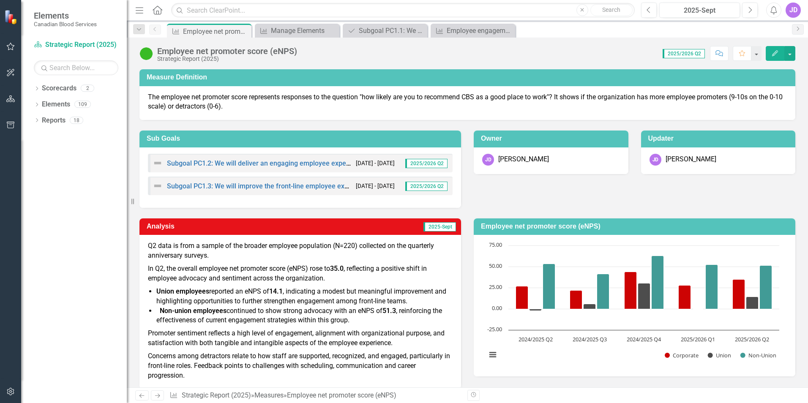
click at [775, 54] on icon "button" at bounding box center [775, 53] width 6 height 6
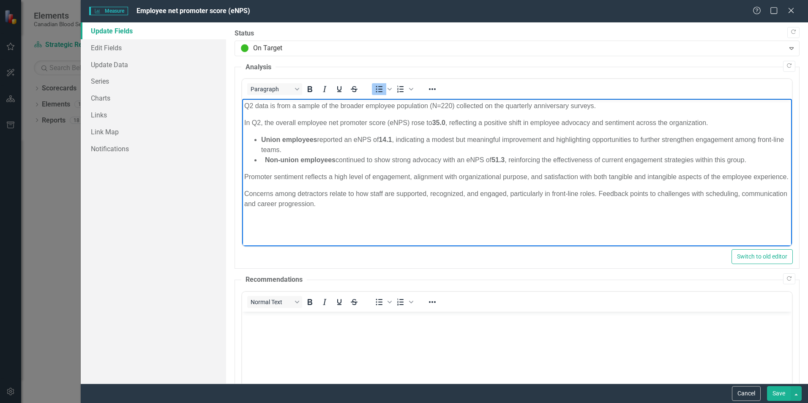
click at [259, 159] on ul "Union employees reported an eNPS of 14.1 , indicating a modest but meaningful i…" at bounding box center [517, 150] width 546 height 30
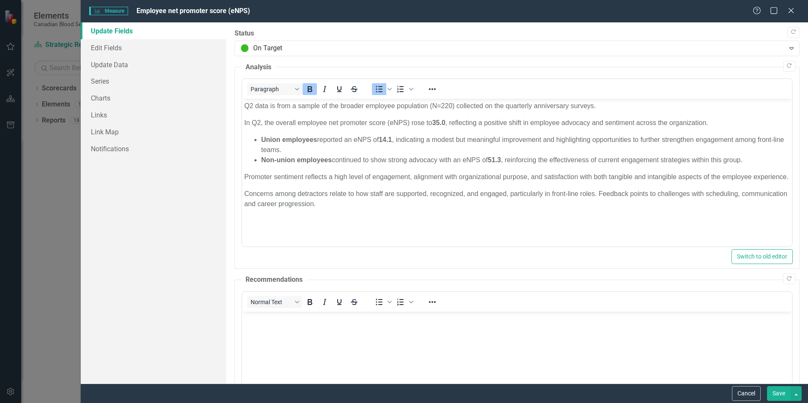
click at [780, 391] on button "Save" at bounding box center [779, 393] width 24 height 15
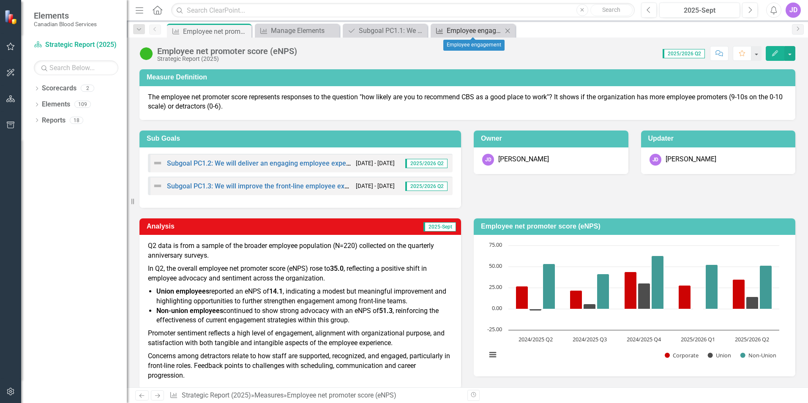
click at [470, 33] on div "Employee engagement" at bounding box center [475, 30] width 56 height 11
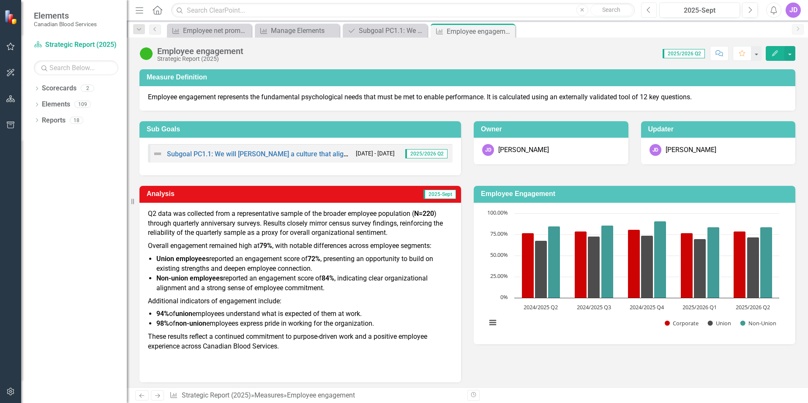
click at [650, 11] on icon "Previous" at bounding box center [649, 10] width 5 height 8
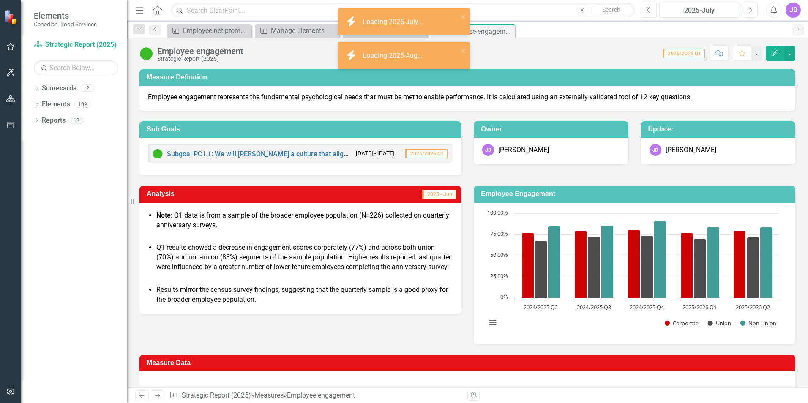
click at [650, 11] on icon "Previous" at bounding box center [649, 10] width 5 height 8
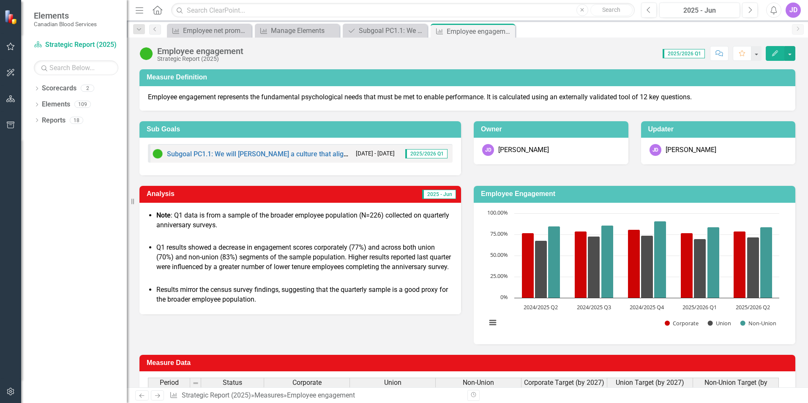
click at [393, 305] on p "Results mirror the census survey findings, suggesting that the quarterly sample…" at bounding box center [304, 294] width 296 height 19
click at [161, 219] on strong "Note" at bounding box center [163, 215] width 14 height 8
click at [207, 29] on div "Employee net promoter score (eNPS)" at bounding box center [211, 30] width 56 height 11
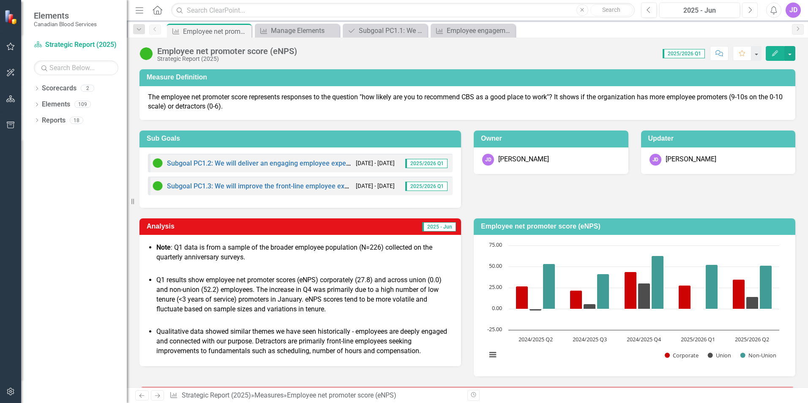
click at [750, 10] on icon "Next" at bounding box center [750, 10] width 5 height 8
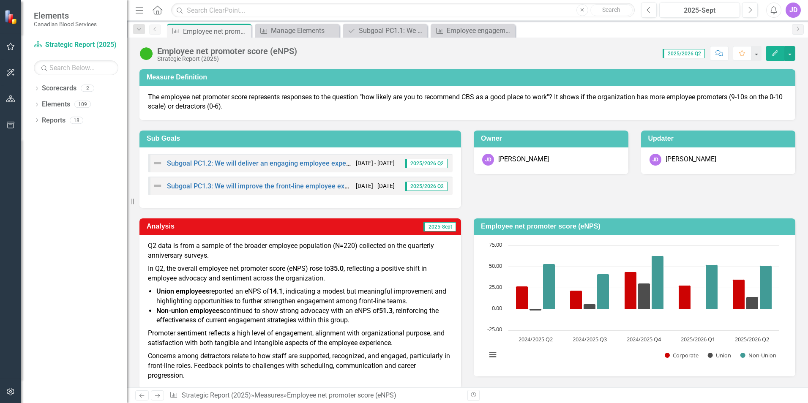
click at [597, 52] on div "Score: 0.00 2025/2026 Q2 Completed Comment Favorite Edit" at bounding box center [548, 53] width 494 height 14
click at [555, 61] on div "Employee net promoter score (eNPS) Strategic Report (2025) Score: 0.00 2025/202…" at bounding box center [467, 50] width 681 height 25
click at [57, 43] on link "Scorecard Strategic Report (2025)" at bounding box center [76, 45] width 85 height 10
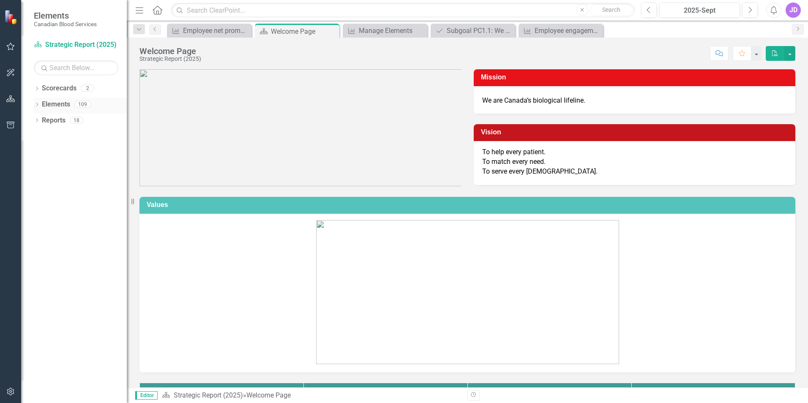
click at [58, 106] on link "Elements" at bounding box center [56, 105] width 28 height 10
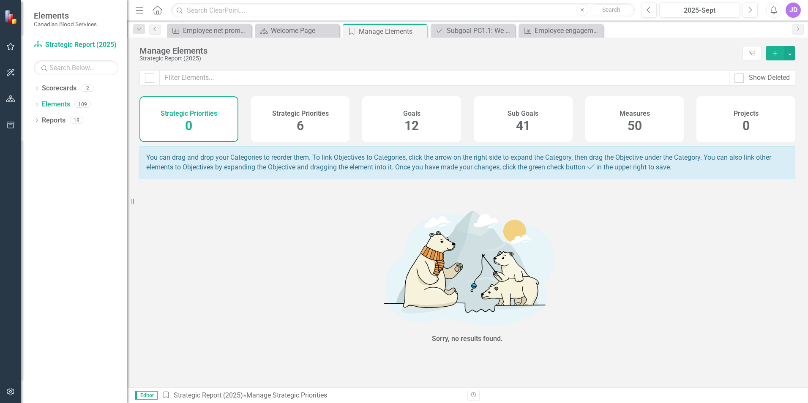
click at [652, 121] on div "Measures 50" at bounding box center [634, 119] width 99 height 46
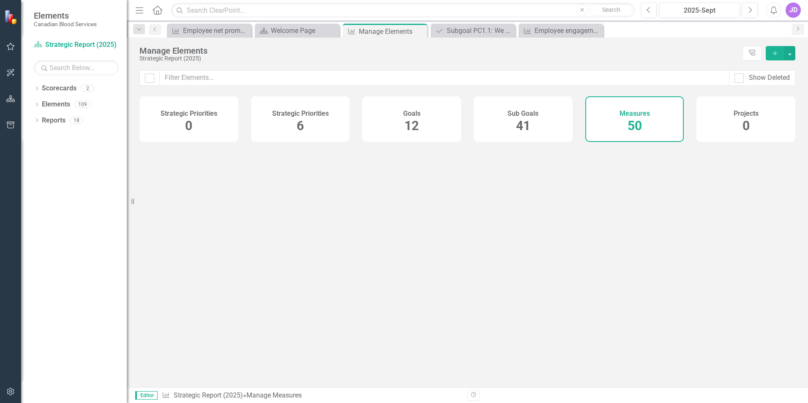
checkbox input "false"
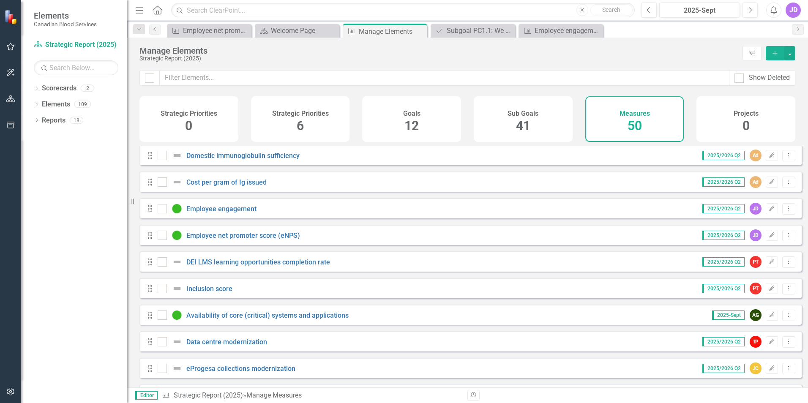
scroll to position [549, 0]
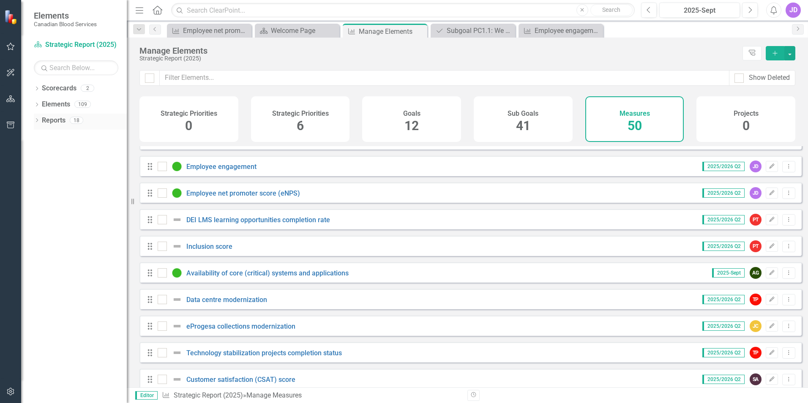
click at [83, 120] on div "18" at bounding box center [77, 120] width 14 height 7
click at [37, 124] on div "Dropdown" at bounding box center [37, 121] width 6 height 7
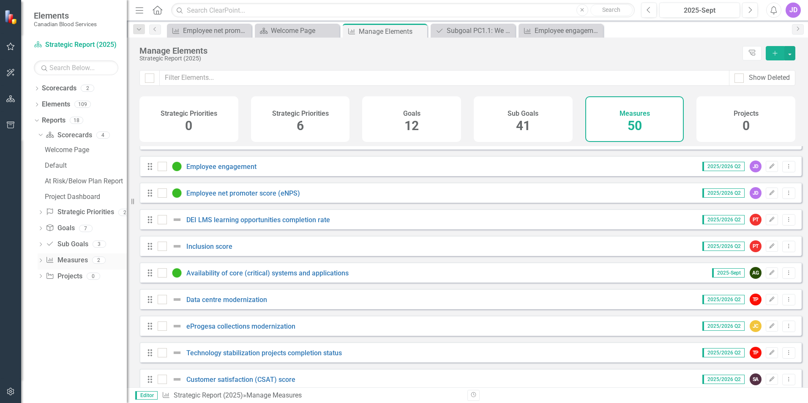
click at [45, 264] on div "Dropdown Measure Measures 2" at bounding box center [82, 262] width 89 height 16
click at [40, 261] on icon "Dropdown" at bounding box center [41, 261] width 6 height 5
click at [47, 102] on link "Elements" at bounding box center [56, 105] width 28 height 10
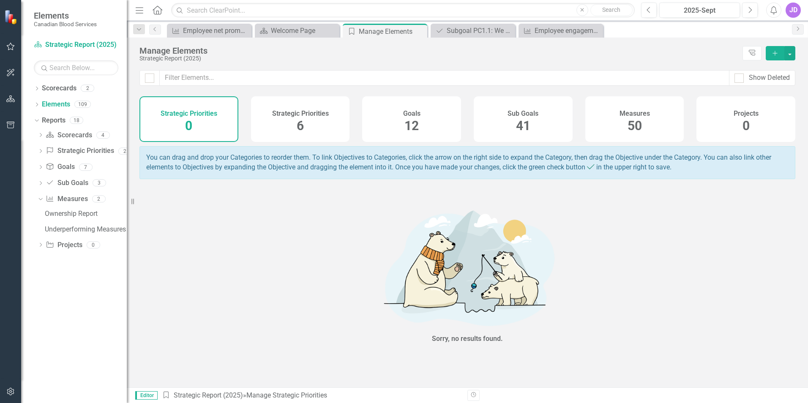
click at [633, 128] on span "50" at bounding box center [635, 125] width 14 height 15
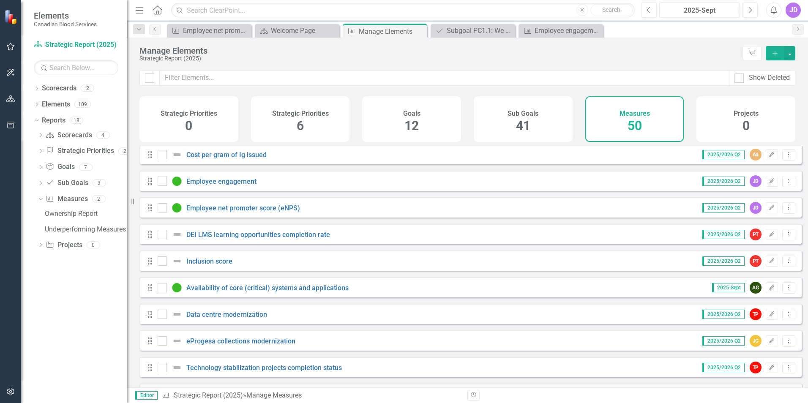
scroll to position [549, 0]
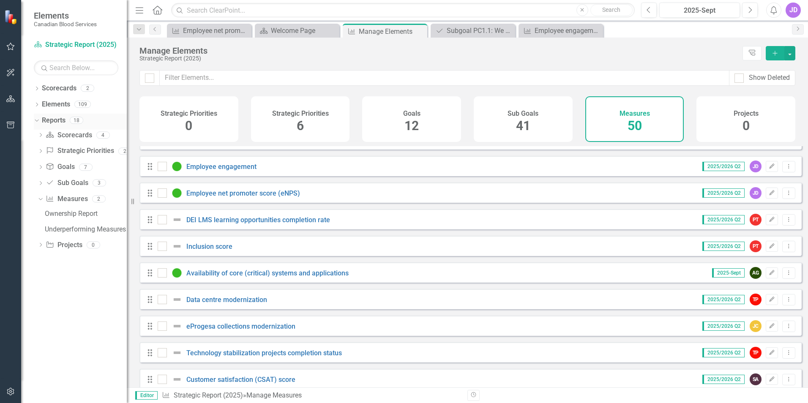
click at [35, 123] on icon "Dropdown" at bounding box center [35, 120] width 5 height 6
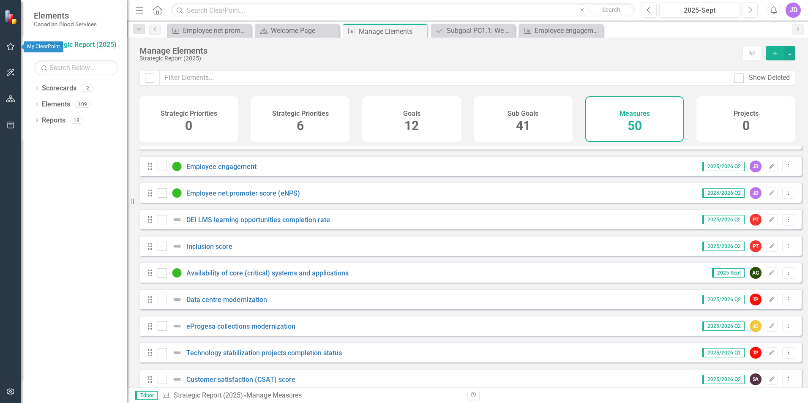
click at [7, 47] on icon "button" at bounding box center [10, 46] width 9 height 7
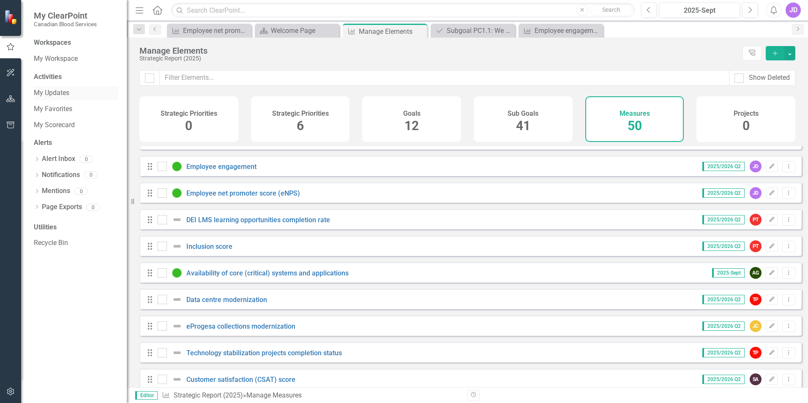
click at [60, 94] on link "My Updates" at bounding box center [76, 93] width 85 height 10
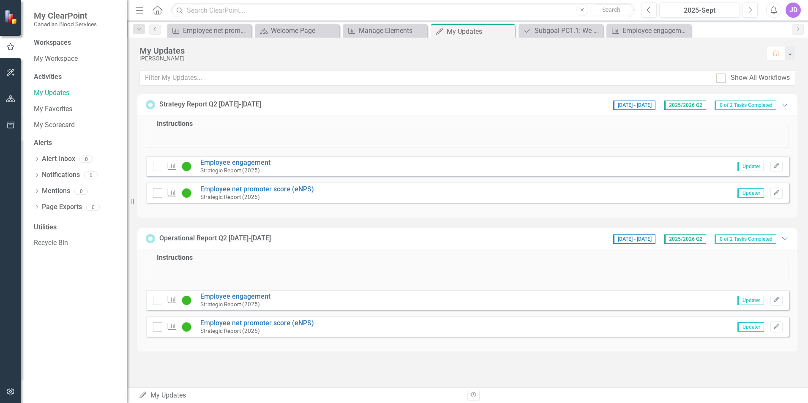
click at [576, 168] on div "Measure Employee engagement Strategic Report (2025) Updater Edit" at bounding box center [467, 166] width 643 height 20
click at [237, 163] on link "Employee engagement" at bounding box center [235, 162] width 70 height 8
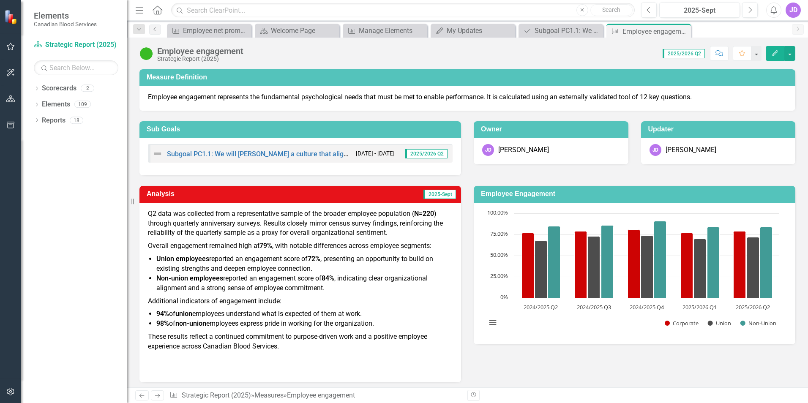
click at [159, 14] on icon at bounding box center [158, 9] width 10 height 9
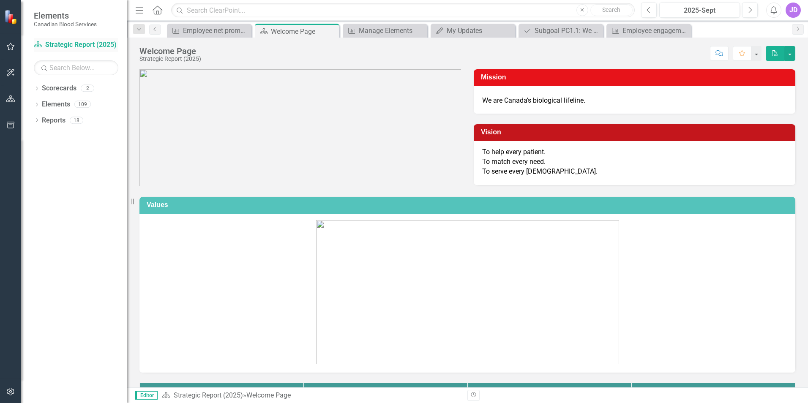
click at [72, 42] on link "Scorecard Strategic Report (2025)" at bounding box center [76, 45] width 85 height 10
click at [76, 47] on link "Scorecard Strategic Report (2025)" at bounding box center [76, 45] width 85 height 10
click at [14, 47] on icon "button" at bounding box center [11, 47] width 8 height 8
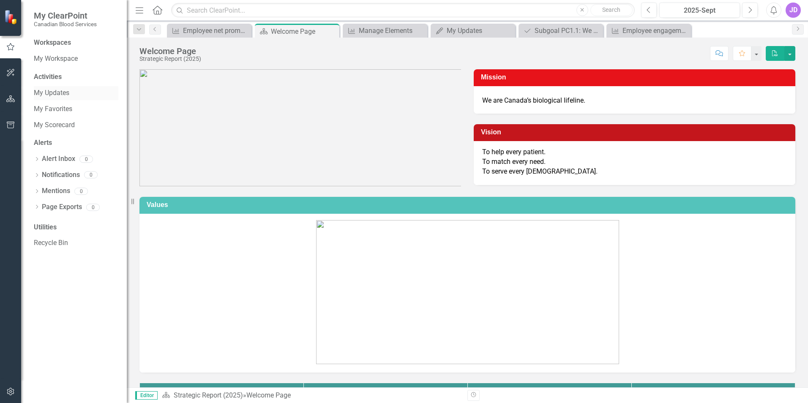
click at [55, 94] on link "My Updates" at bounding box center [76, 93] width 85 height 10
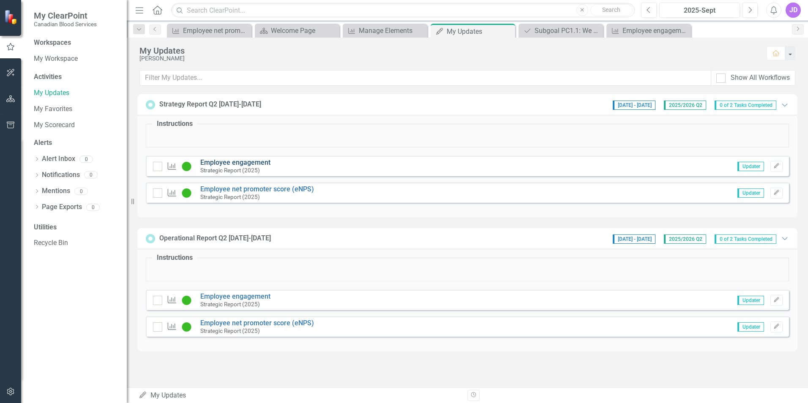
click at [245, 161] on link "Employee engagement" at bounding box center [235, 162] width 70 height 8
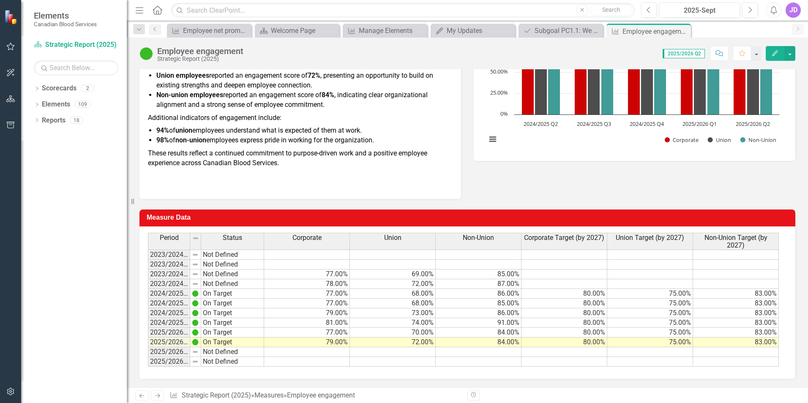
scroll to position [99, 0]
